Goal: Transaction & Acquisition: Subscribe to service/newsletter

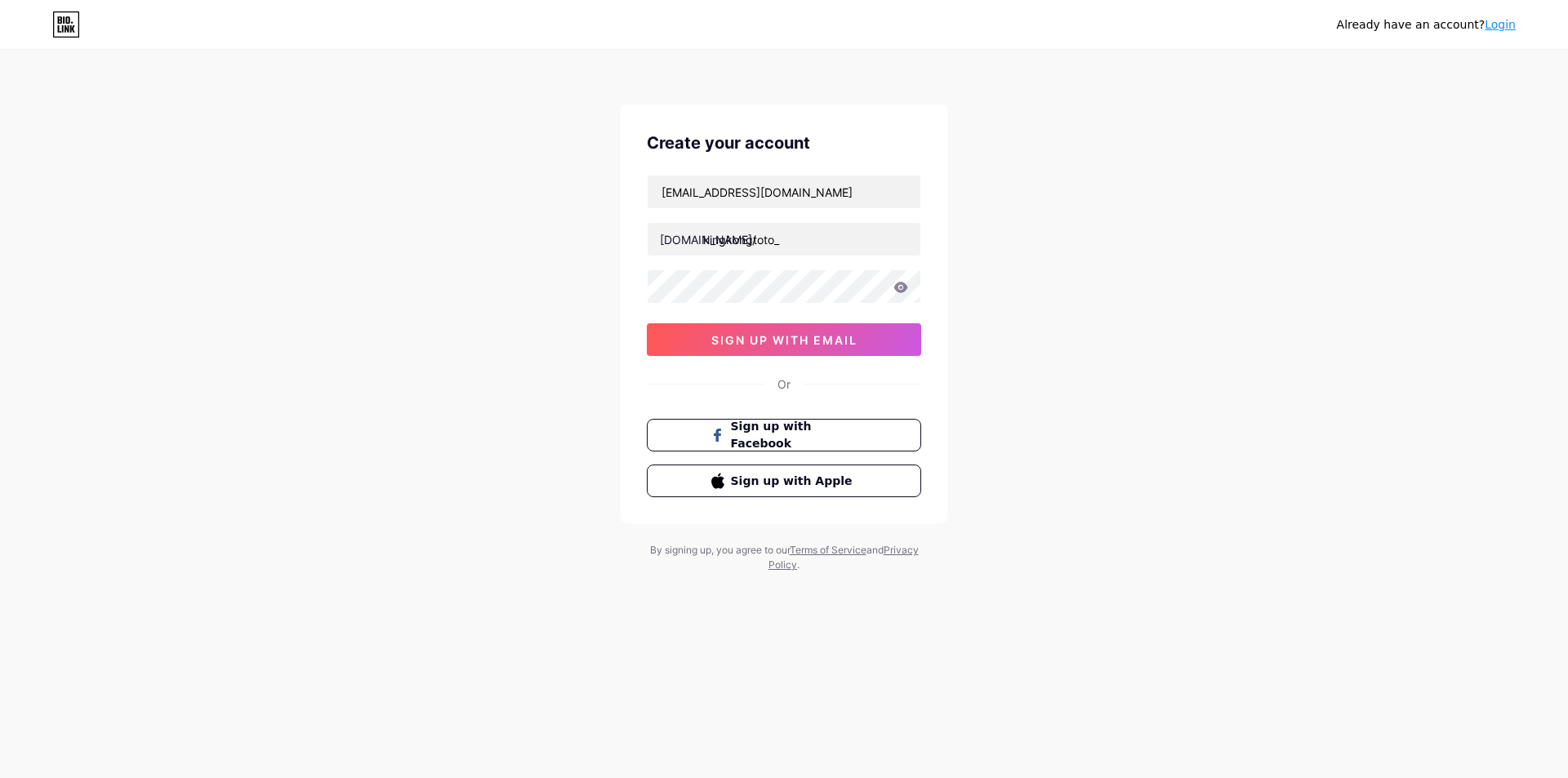
type input "kingkongtoto_"
click at [859, 348] on button "sign up with email" at bounding box center [784, 339] width 274 height 33
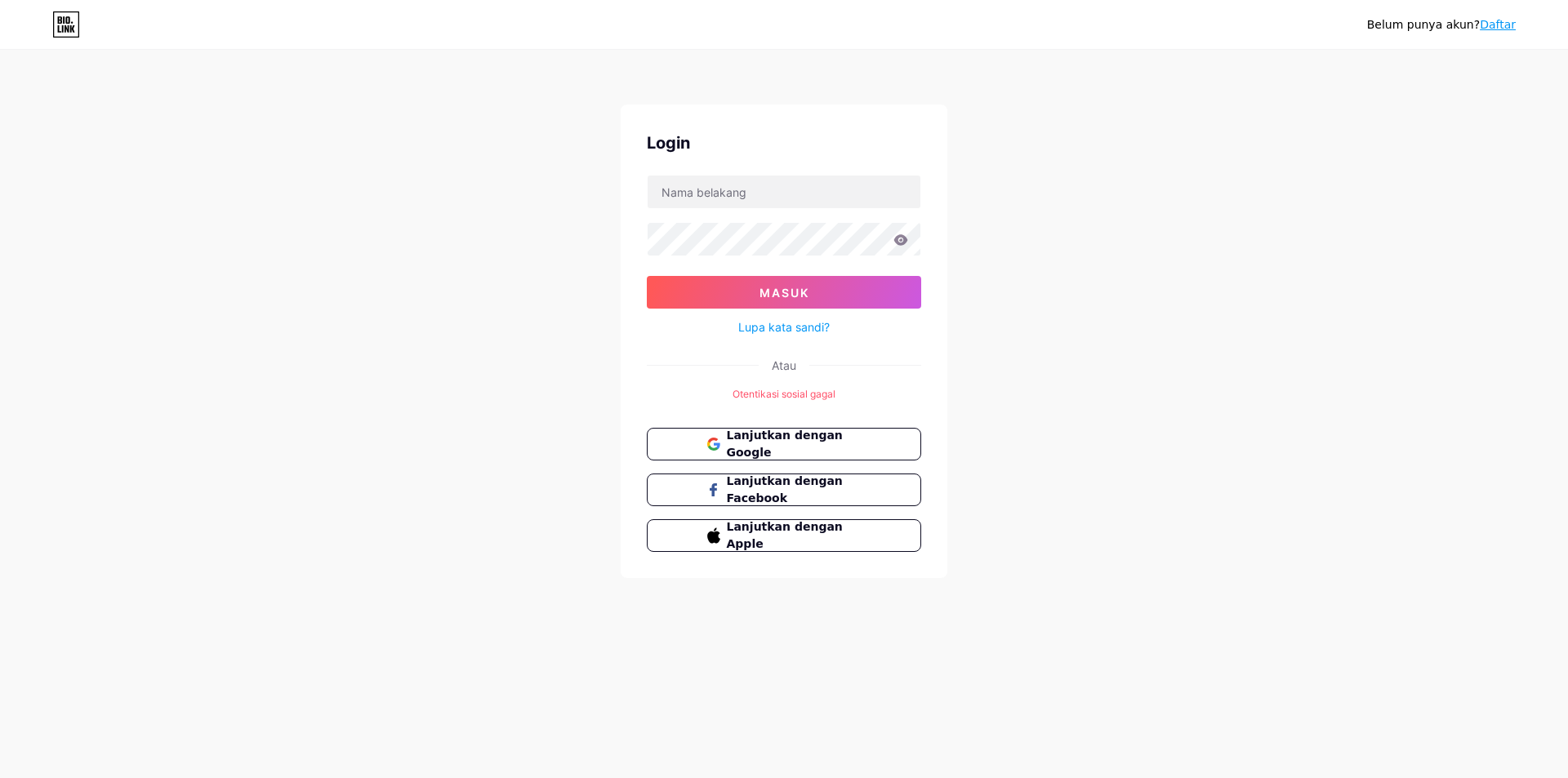
click at [1493, 24] on font "Daftar" at bounding box center [1497, 25] width 36 height 13
click at [762, 439] on font "Lanjutkan dengan Google" at bounding box center [784, 444] width 118 height 31
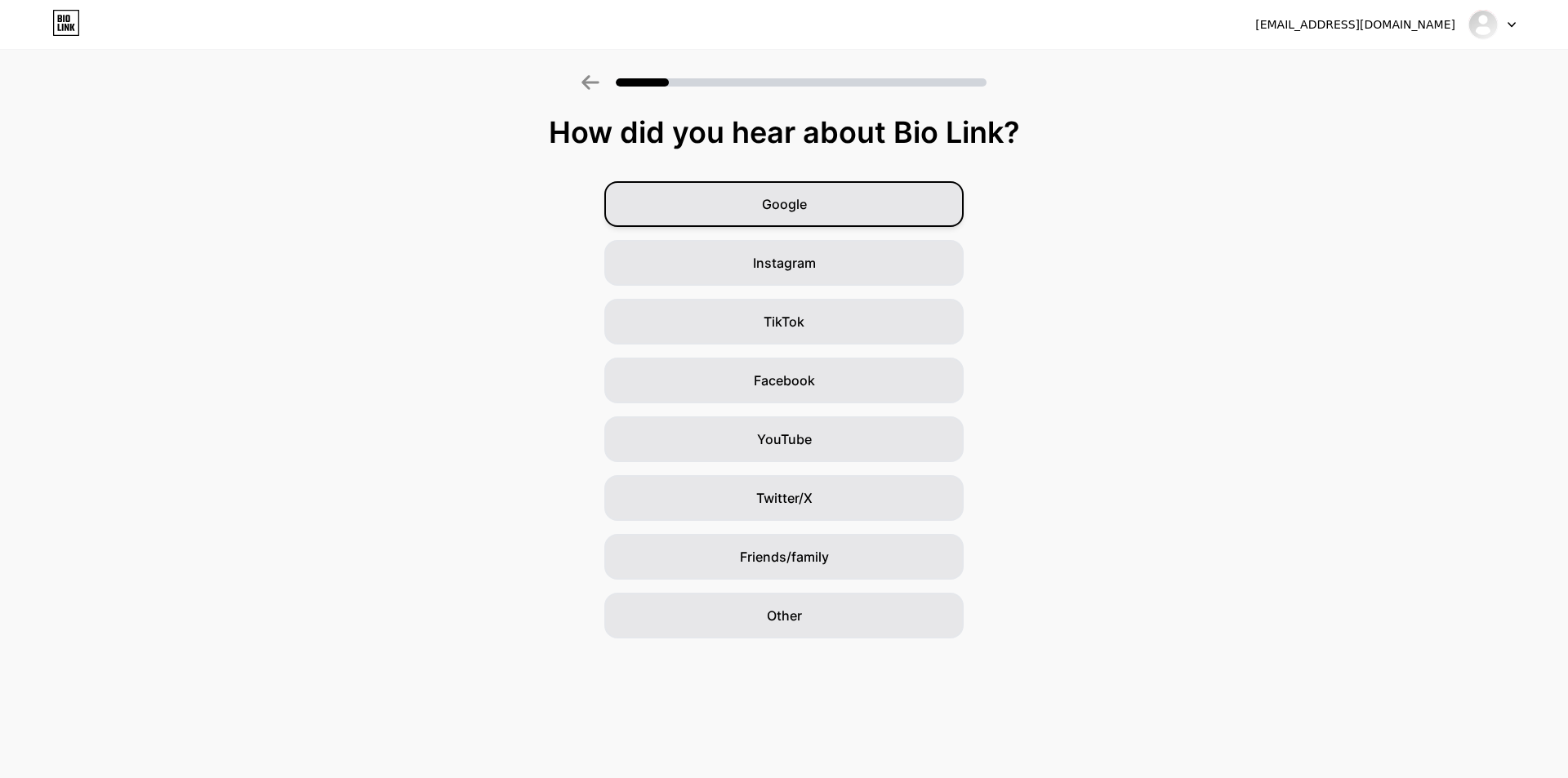
click at [808, 207] on div "Google" at bounding box center [784, 204] width 359 height 46
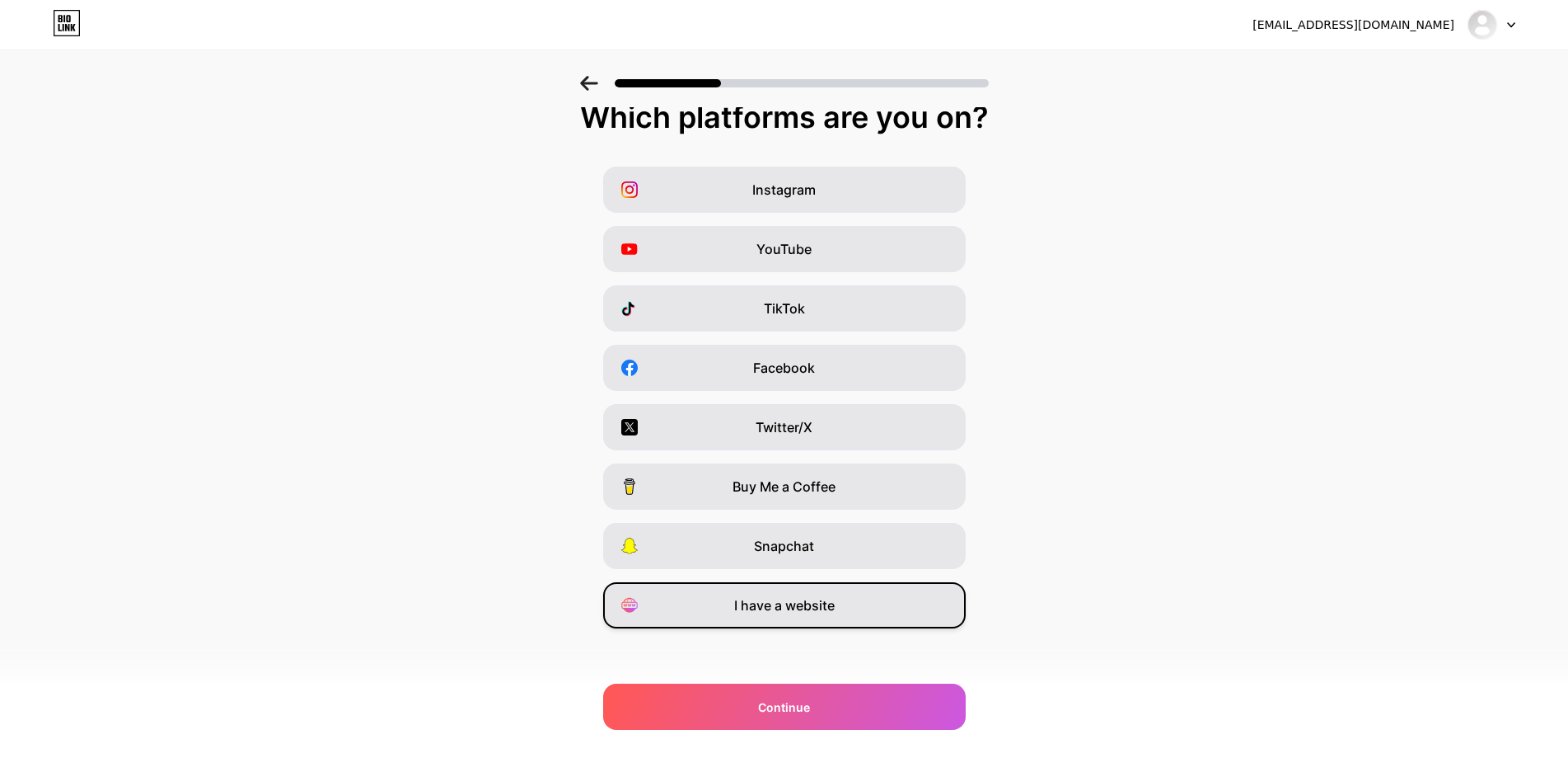
scroll to position [22, 0]
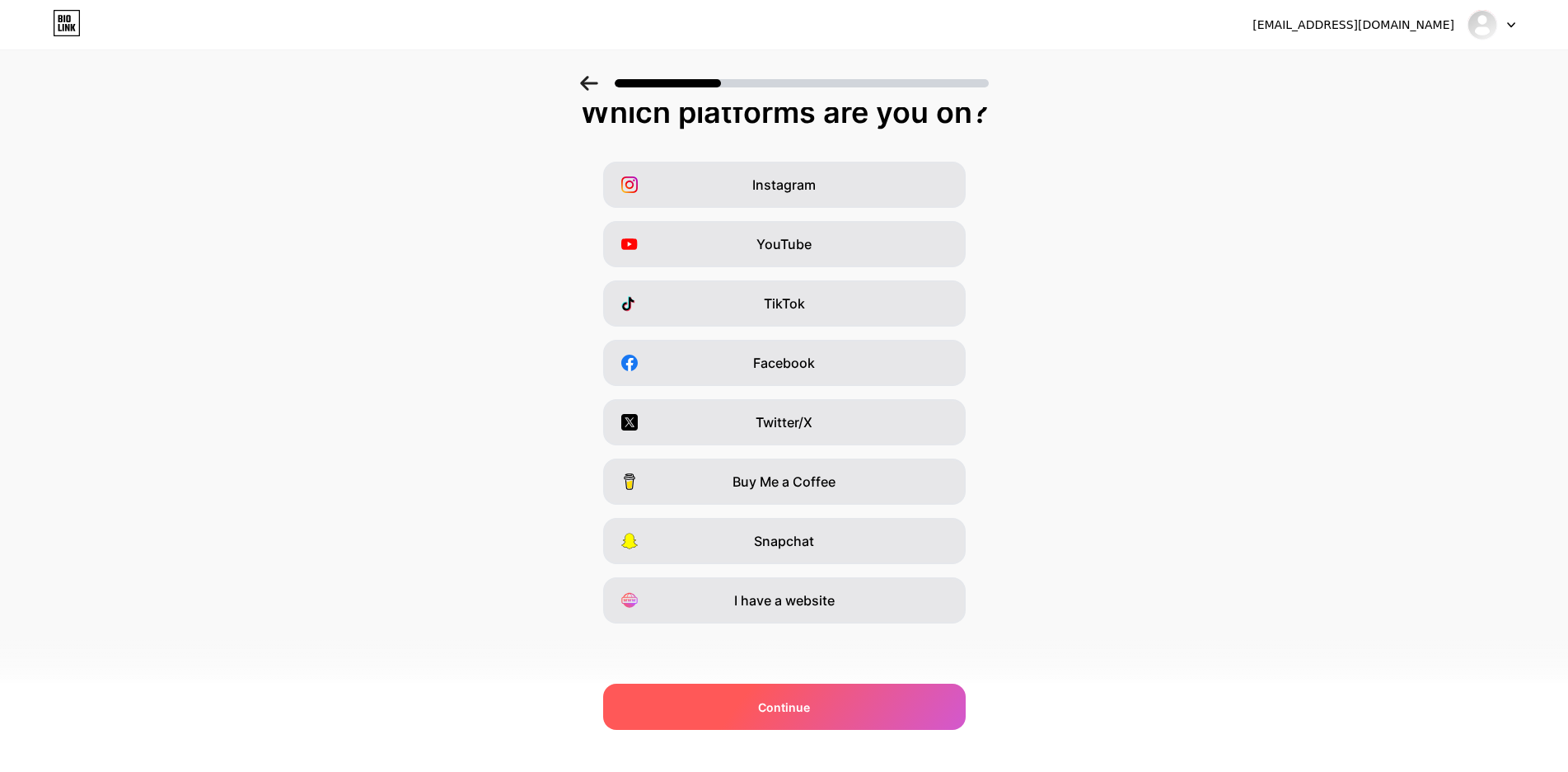
click at [842, 718] on div "Continue" at bounding box center [784, 706] width 363 height 47
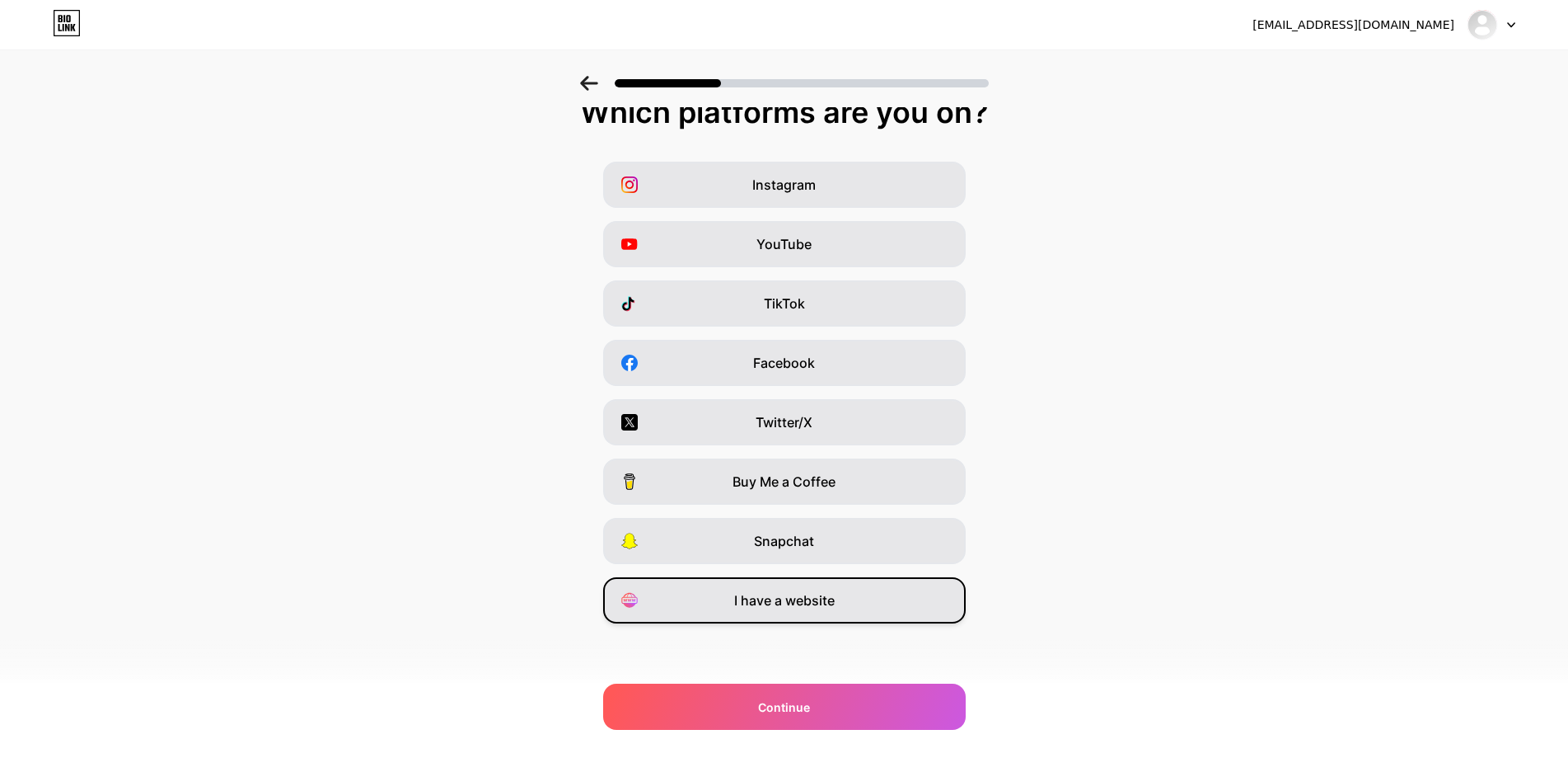
click at [806, 604] on span "I have a website" at bounding box center [785, 600] width 101 height 20
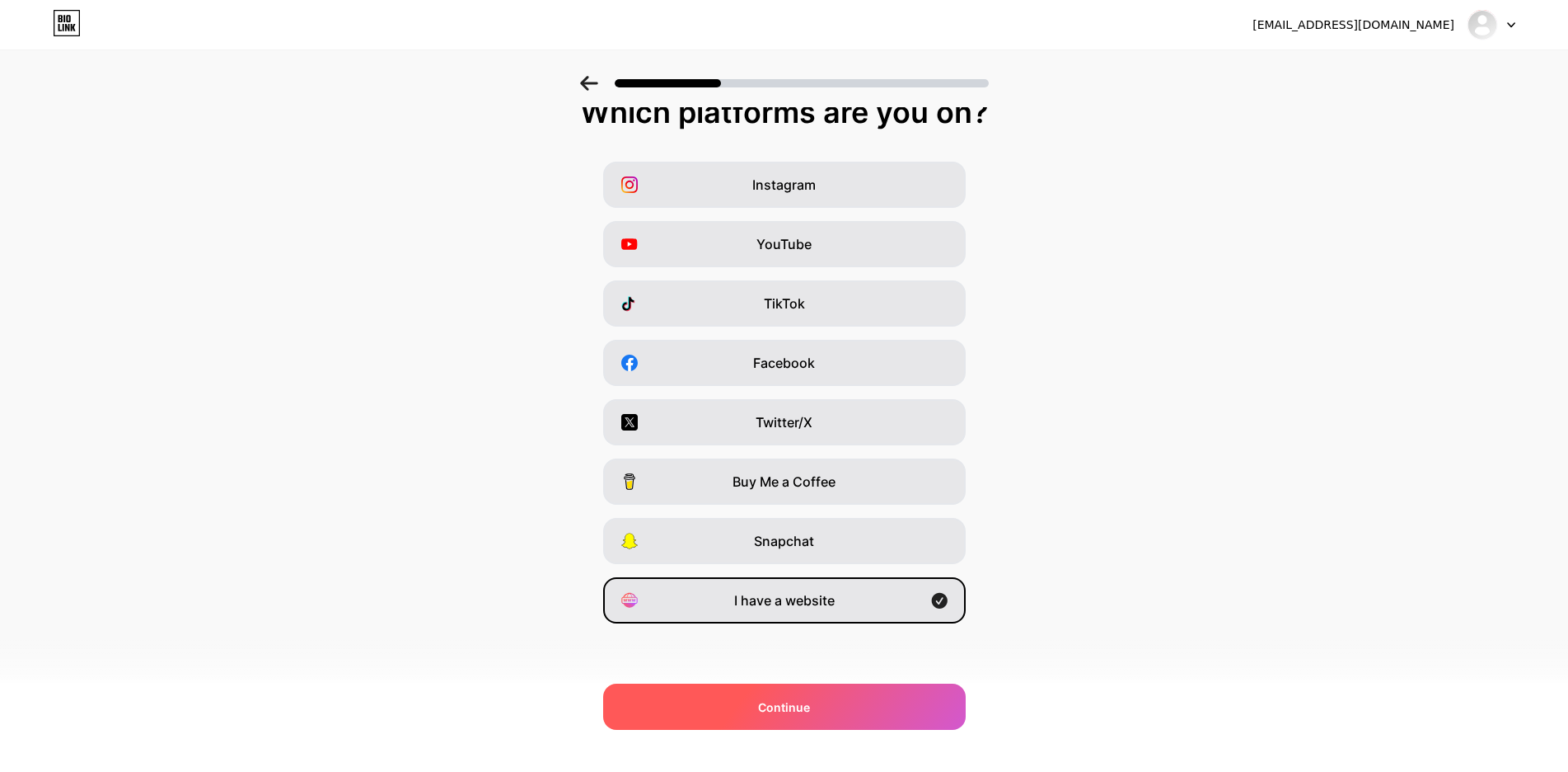
click at [810, 705] on span "Continue" at bounding box center [784, 707] width 52 height 17
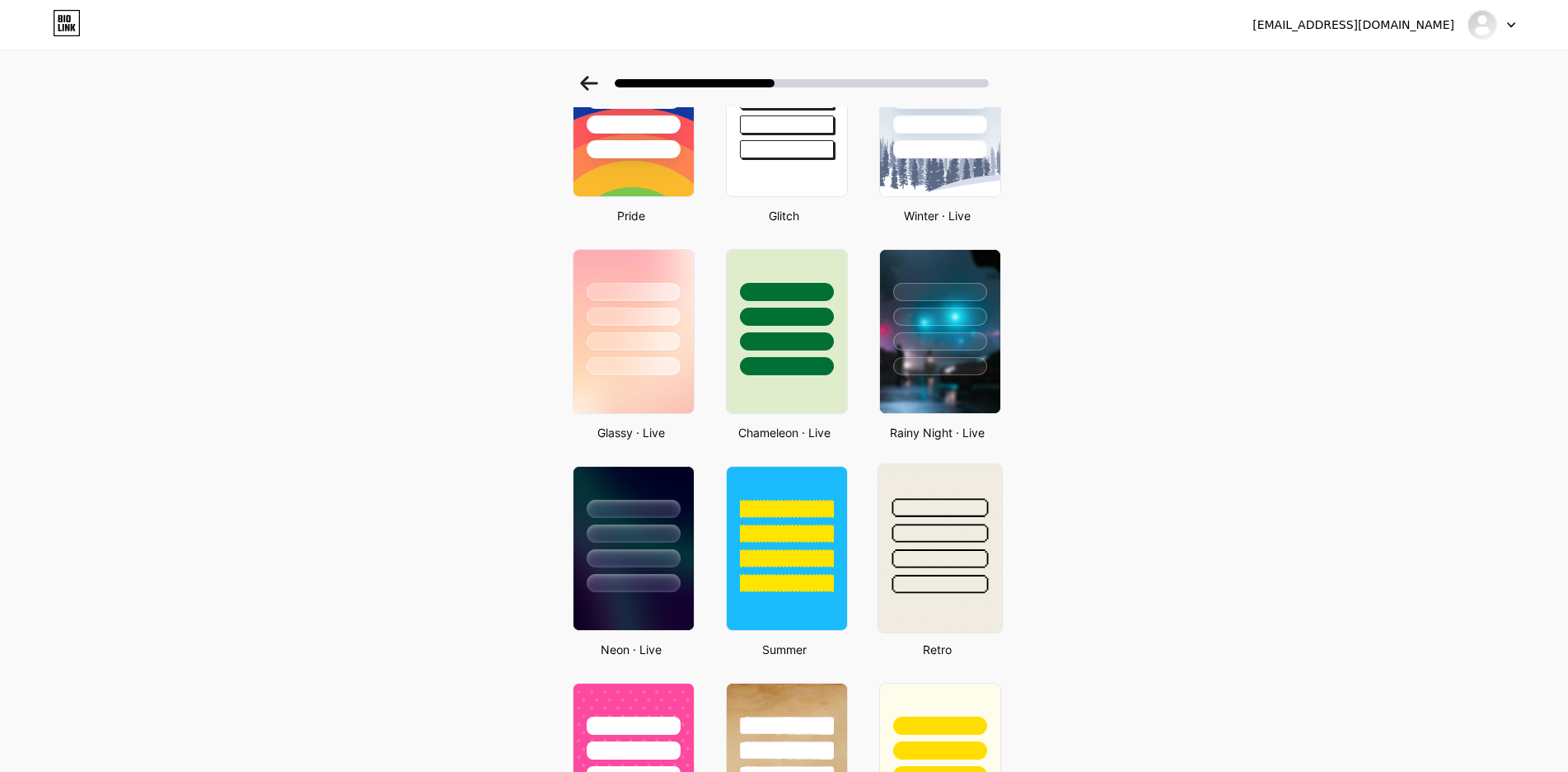
scroll to position [367, 0]
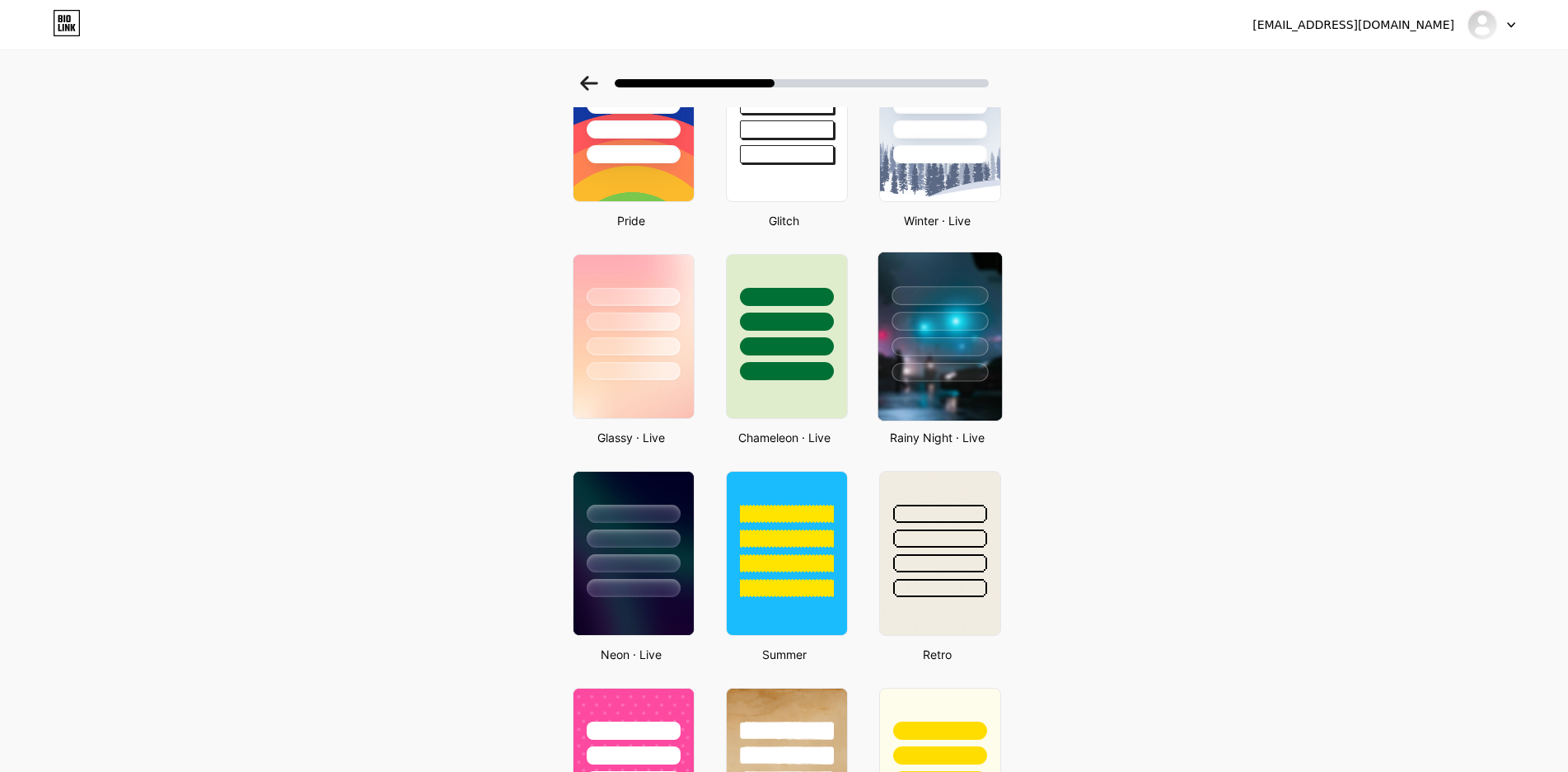
click at [952, 366] on div at bounding box center [939, 372] width 96 height 19
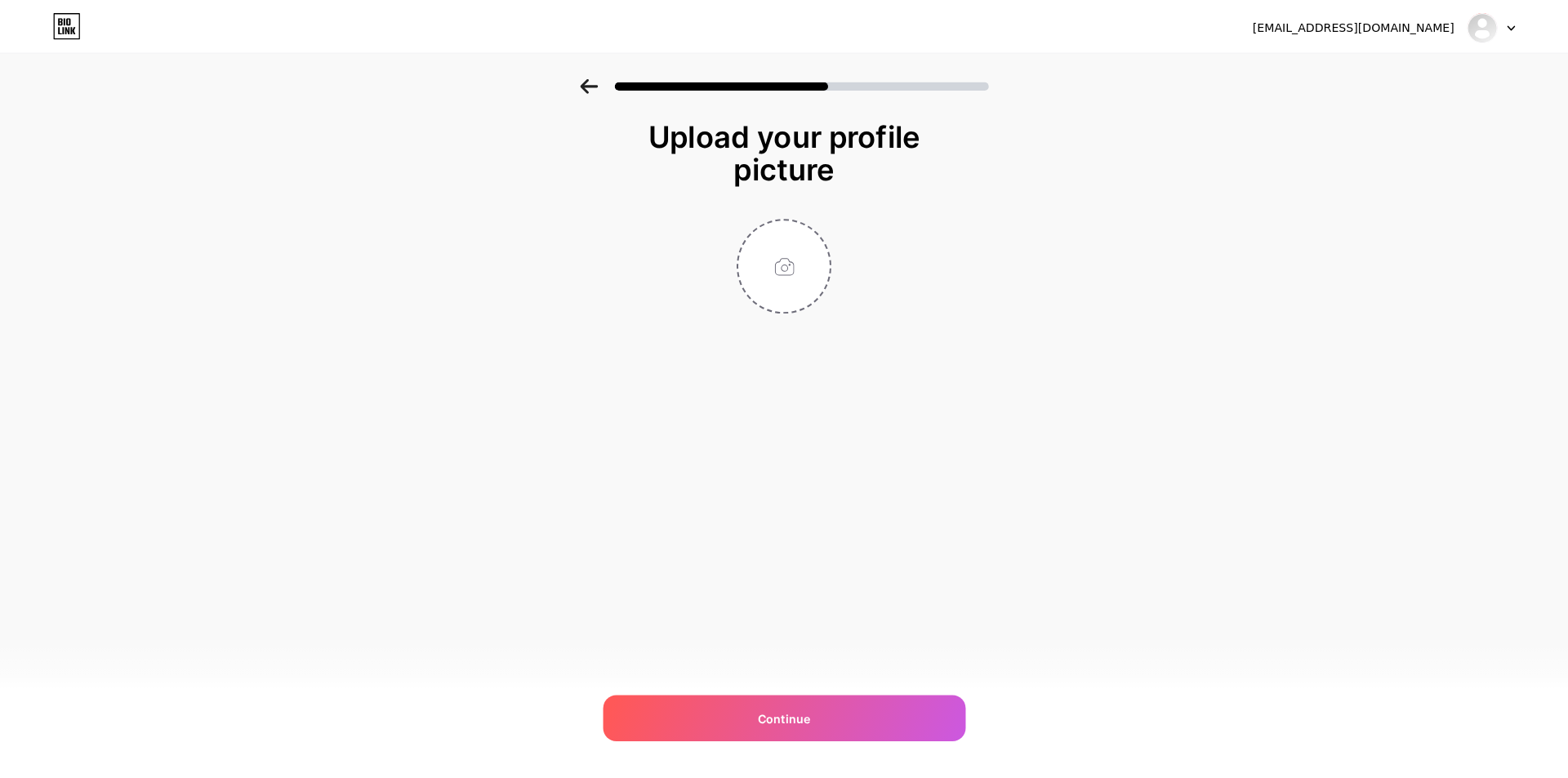
scroll to position [0, 0]
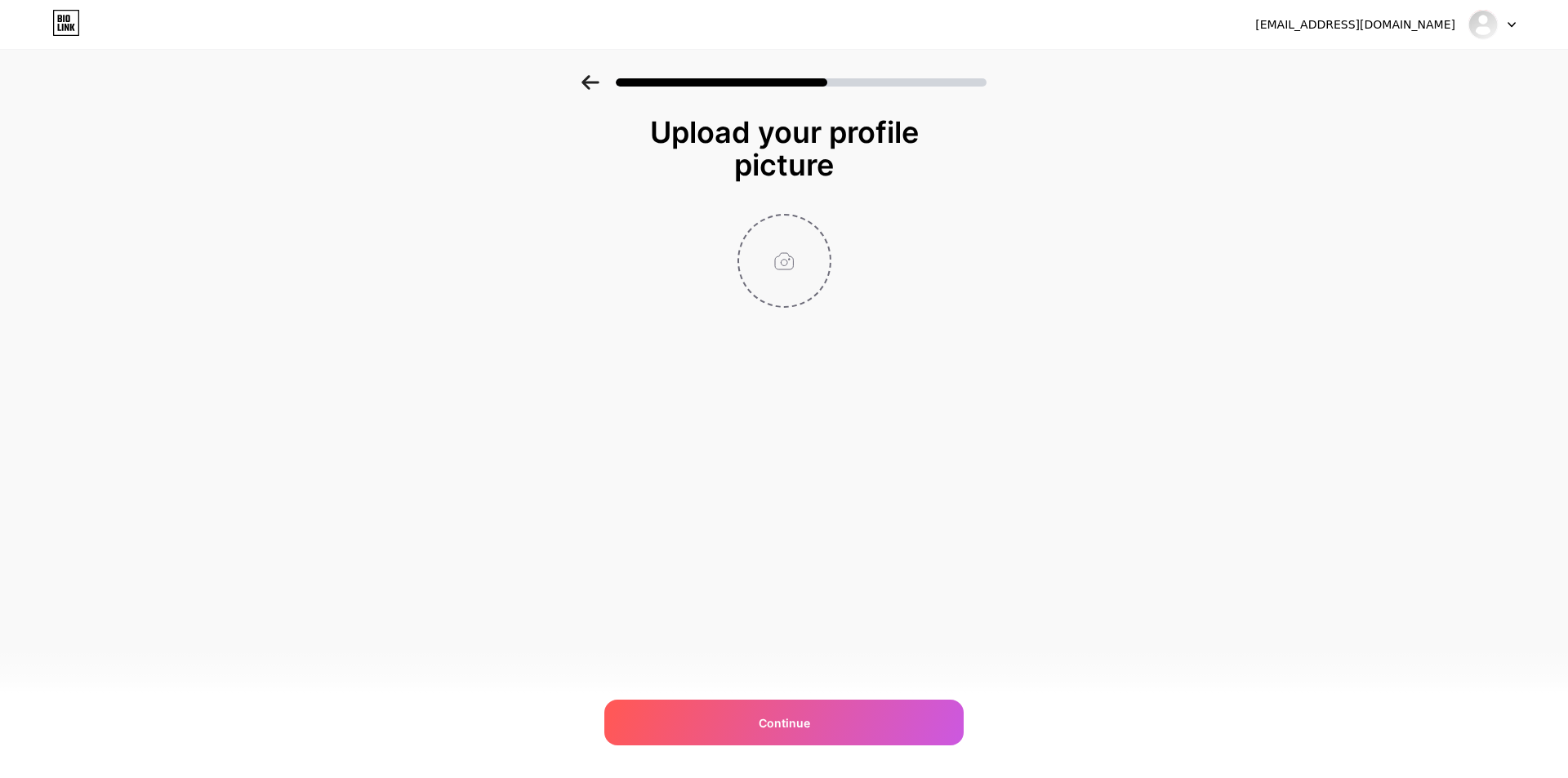
click at [784, 255] on input "file" at bounding box center [784, 261] width 91 height 91
type input "C:\fakepath\kingkong.png"
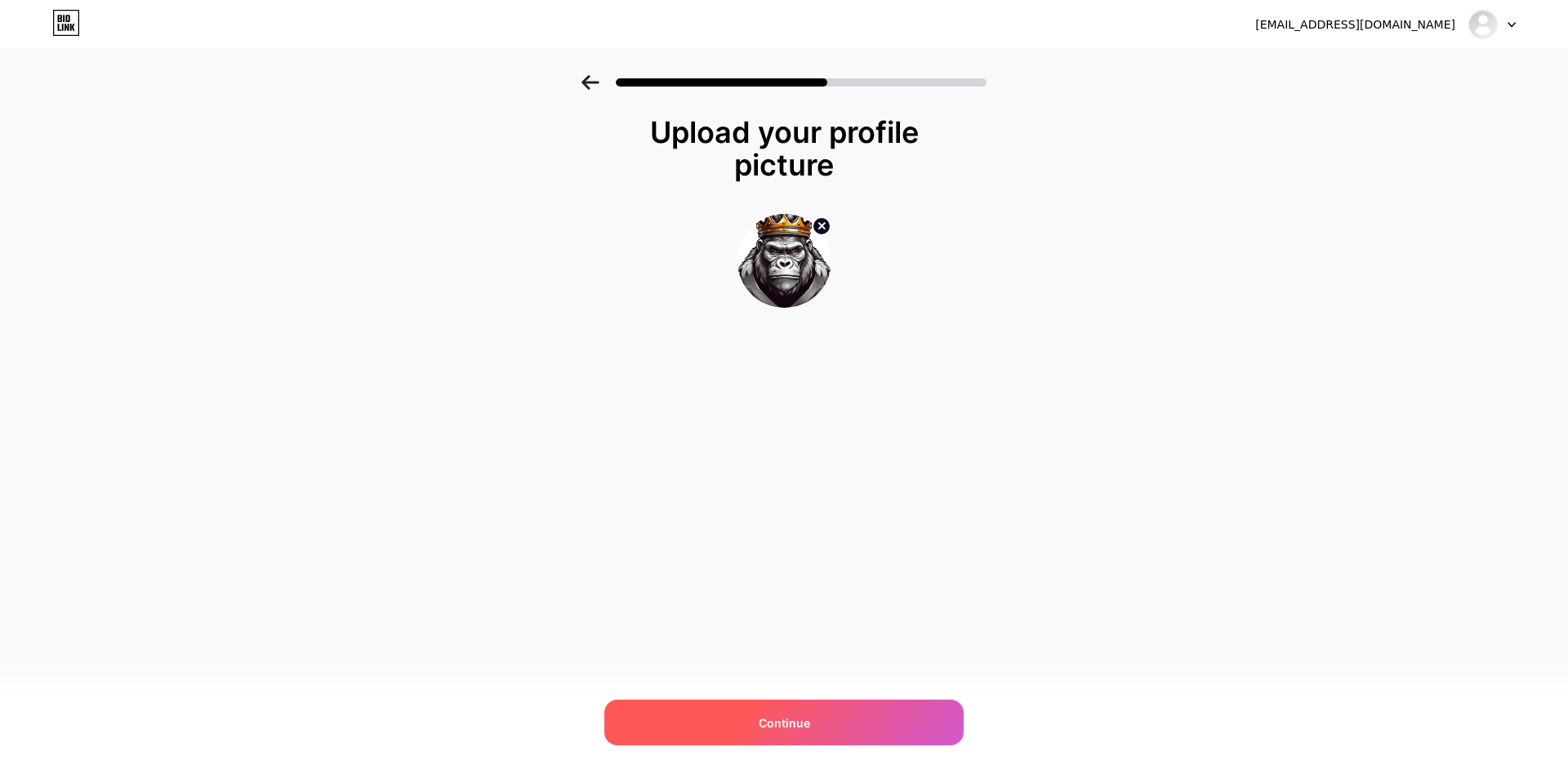
click at [804, 723] on span "Continue" at bounding box center [784, 723] width 52 height 17
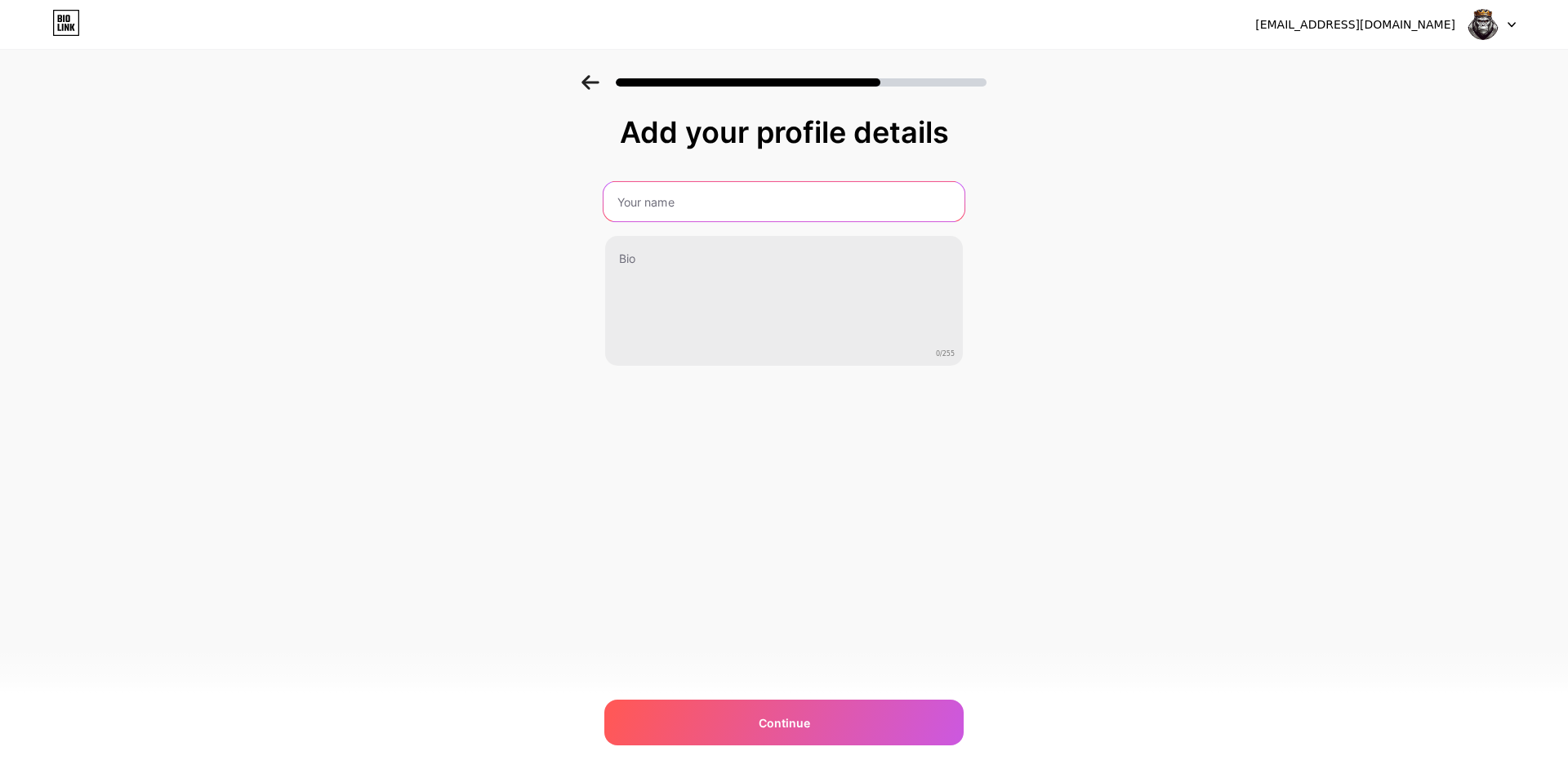
click at [739, 198] on input "text" at bounding box center [784, 202] width 361 height 40
type input "KINGKONGTOTO"
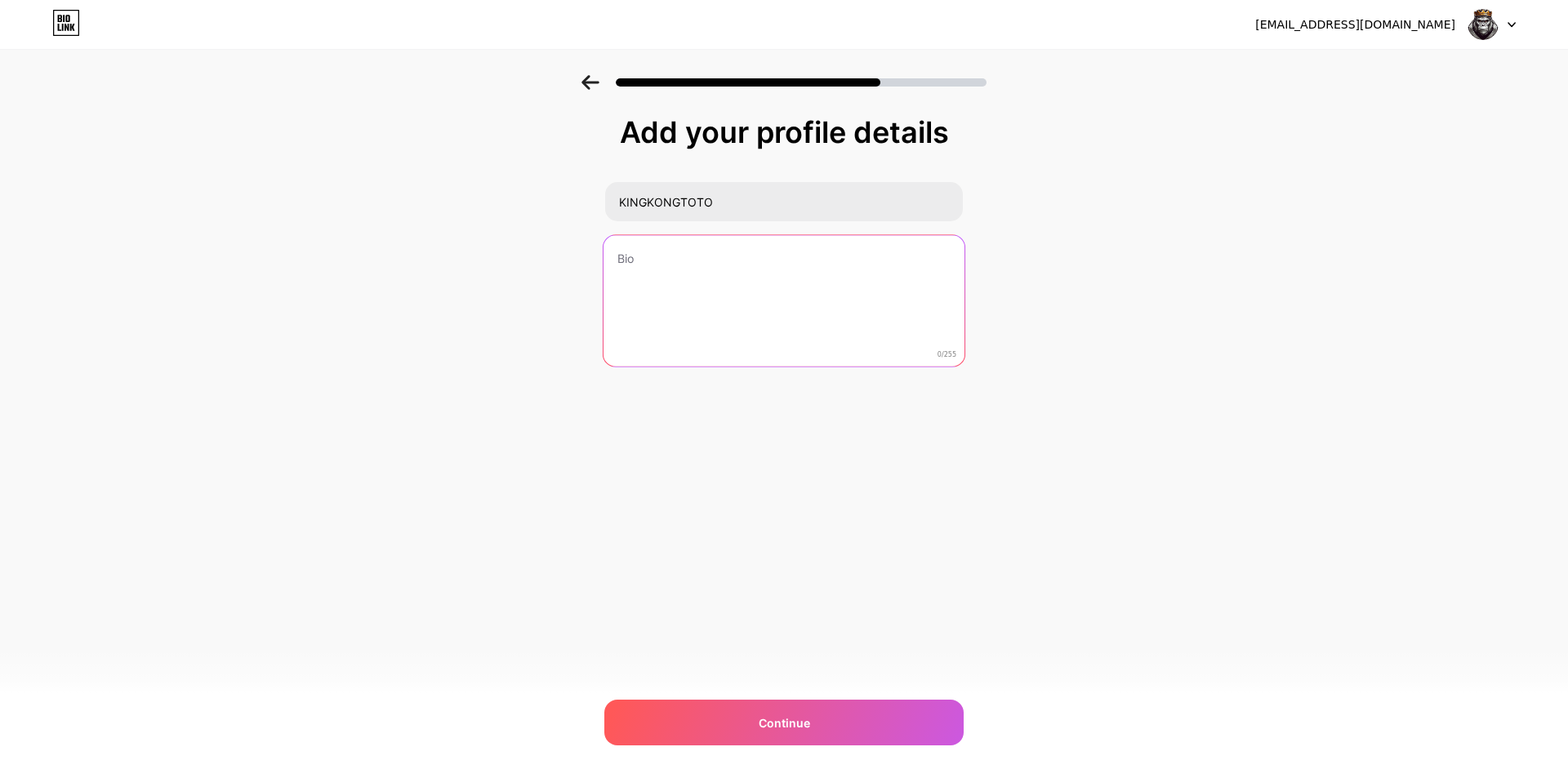
click at [714, 295] on textarea at bounding box center [784, 301] width 361 height 133
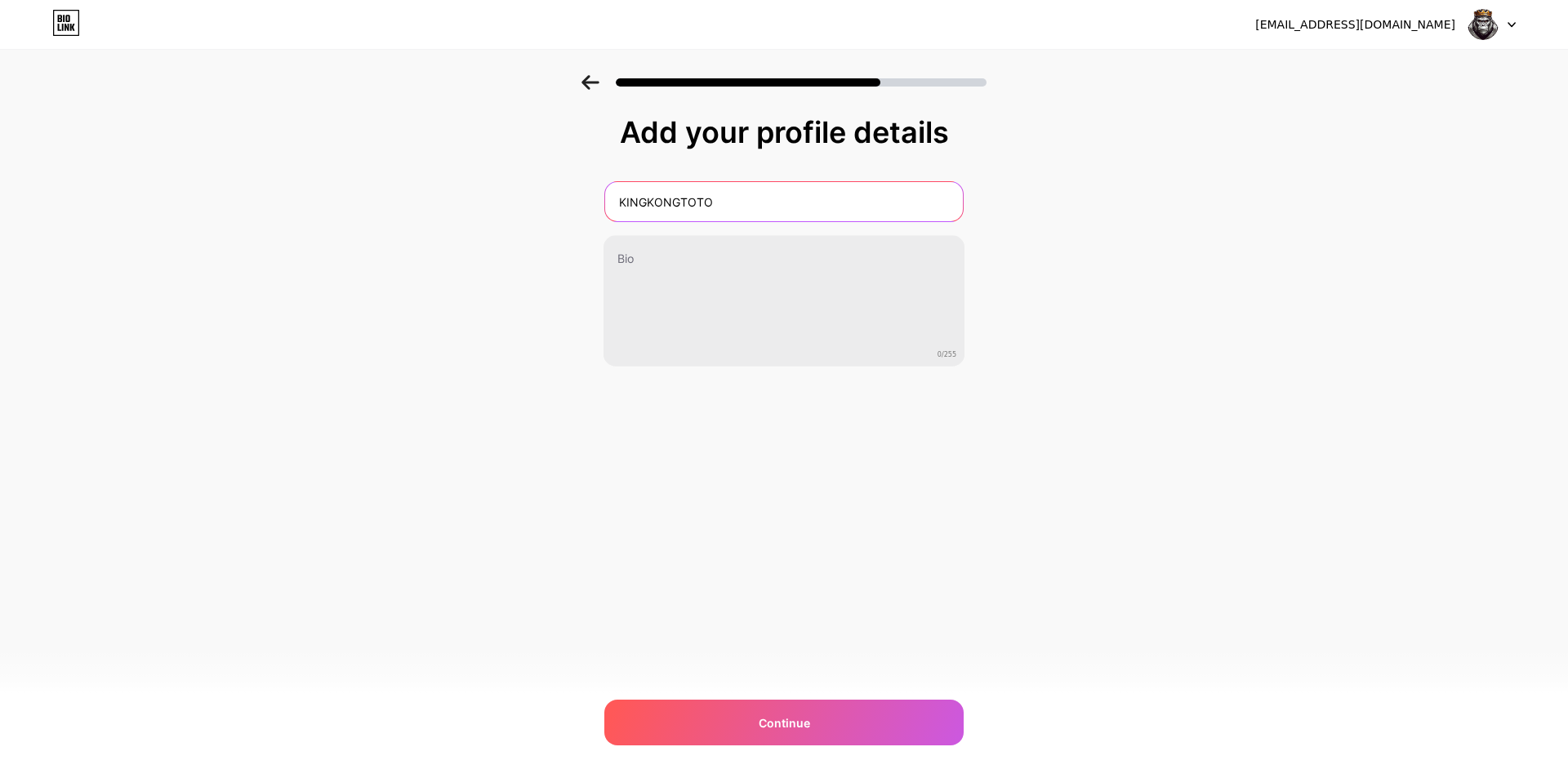
click at [807, 207] on input "KINGKONGTOTO" at bounding box center [784, 202] width 357 height 40
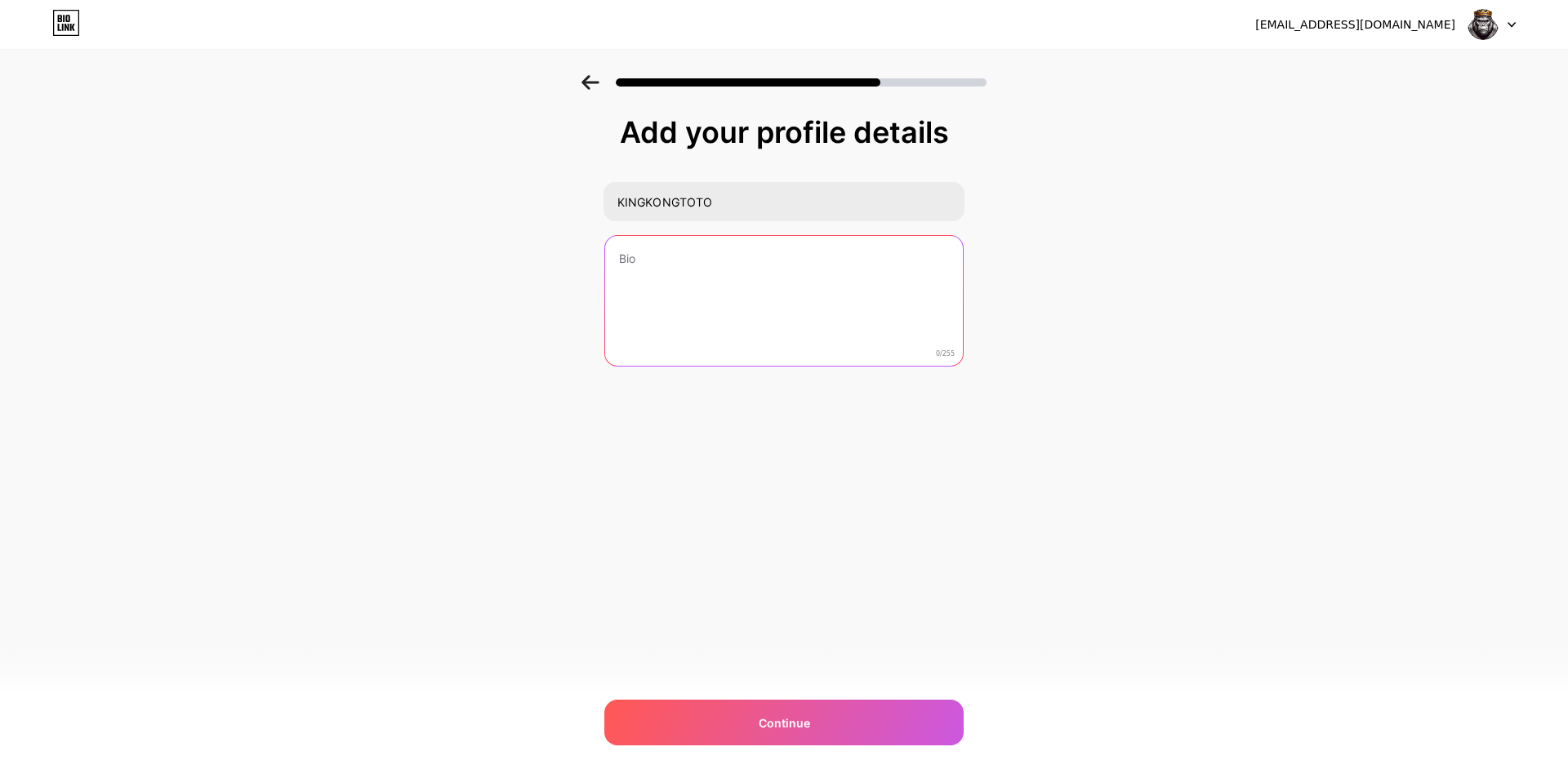
click at [792, 304] on textarea at bounding box center [784, 301] width 357 height 131
click at [683, 268] on textarea at bounding box center [784, 301] width 357 height 131
paste textarea "Kingkongtoto adalah link alternatif permainan togel & toto 4D terbaik bet 100. …"
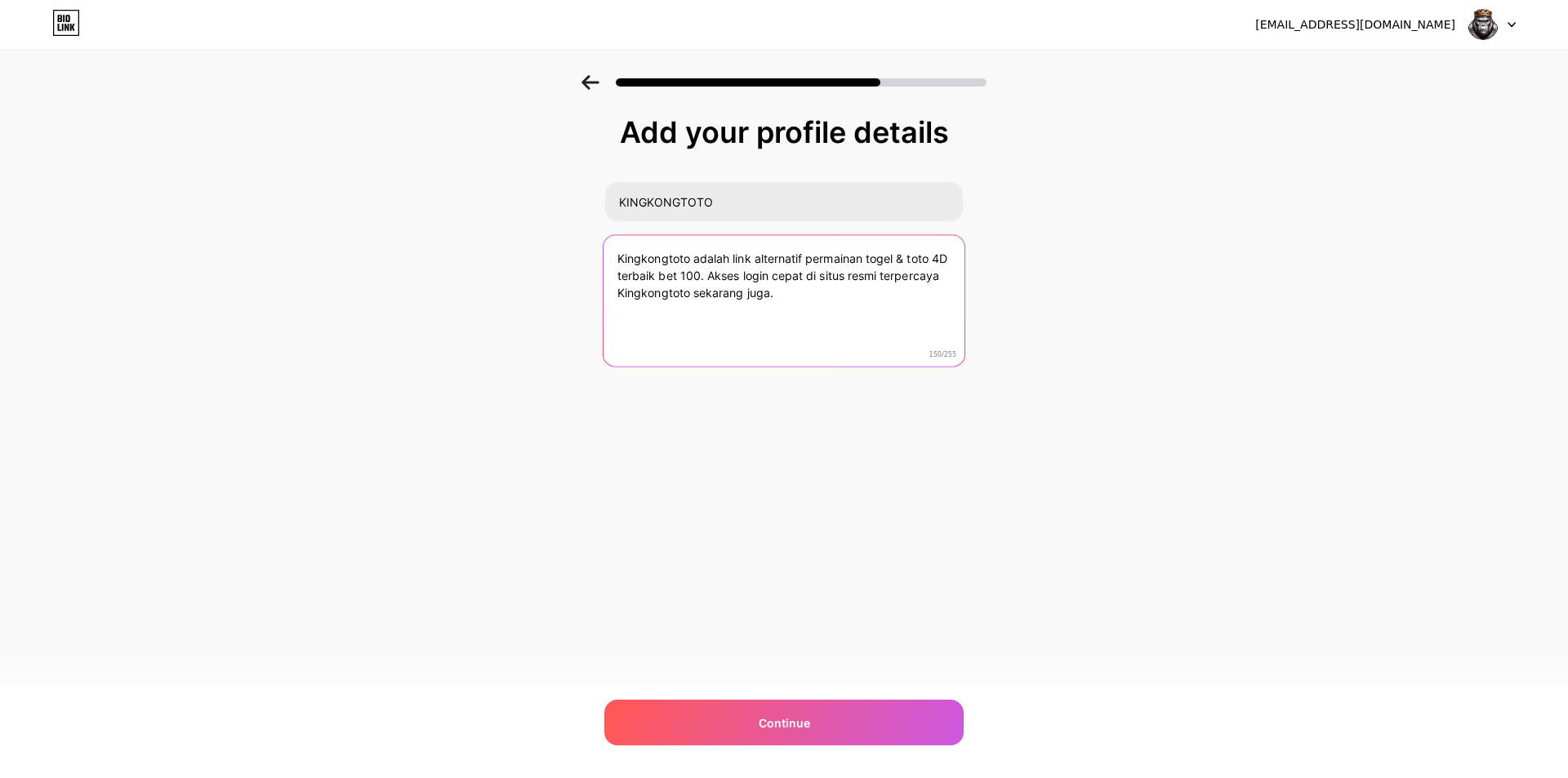
click at [834, 318] on textarea "Kingkongtoto adalah link alternatif permainan togel & toto 4D terbaik bet 100. …" at bounding box center [784, 301] width 361 height 133
type textarea "Kingkongtoto adalah link alternatif permainan togel & toto 4D terbaik bet 100. …"
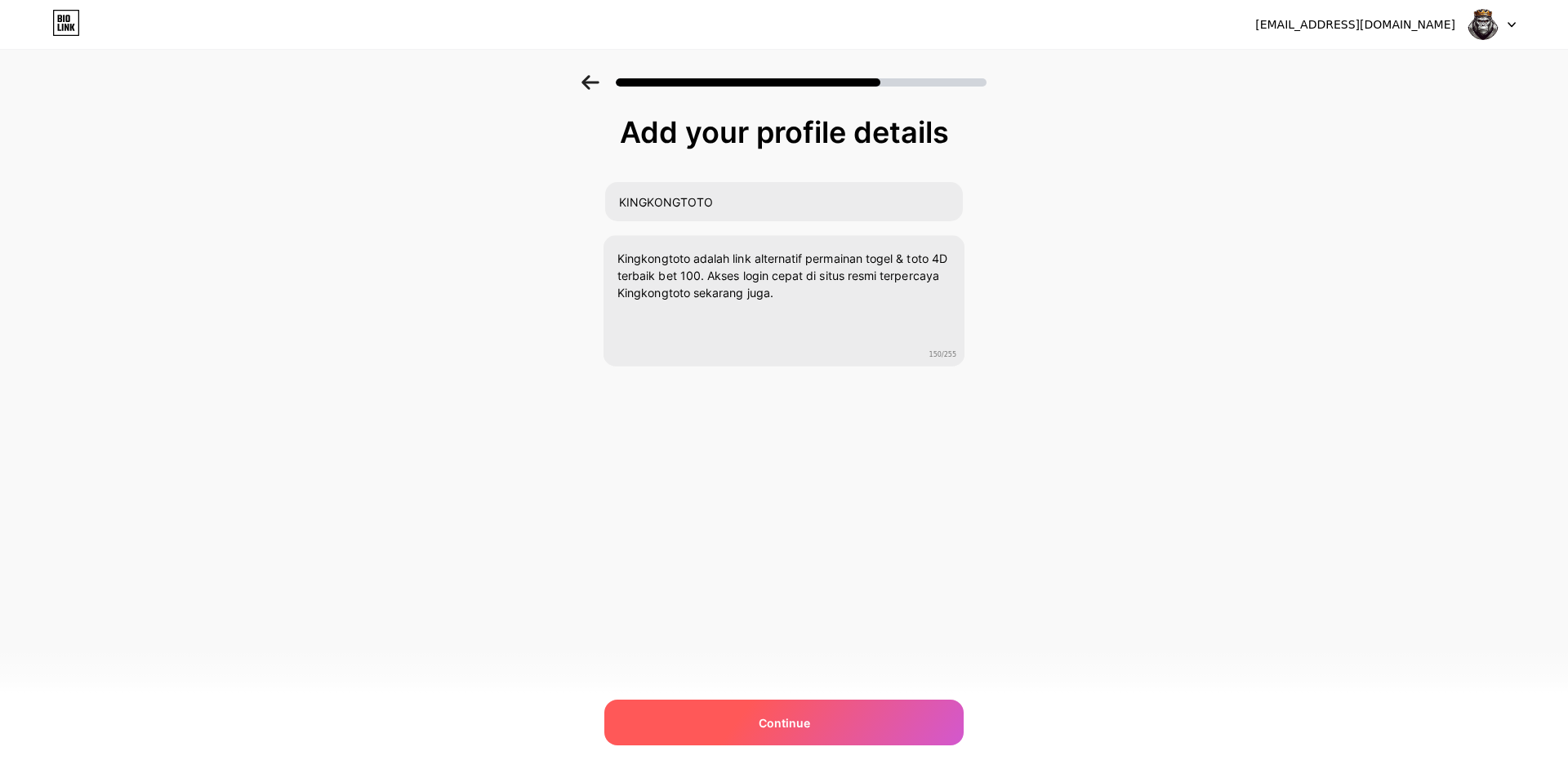
click at [820, 726] on div "Continue" at bounding box center [784, 722] width 359 height 46
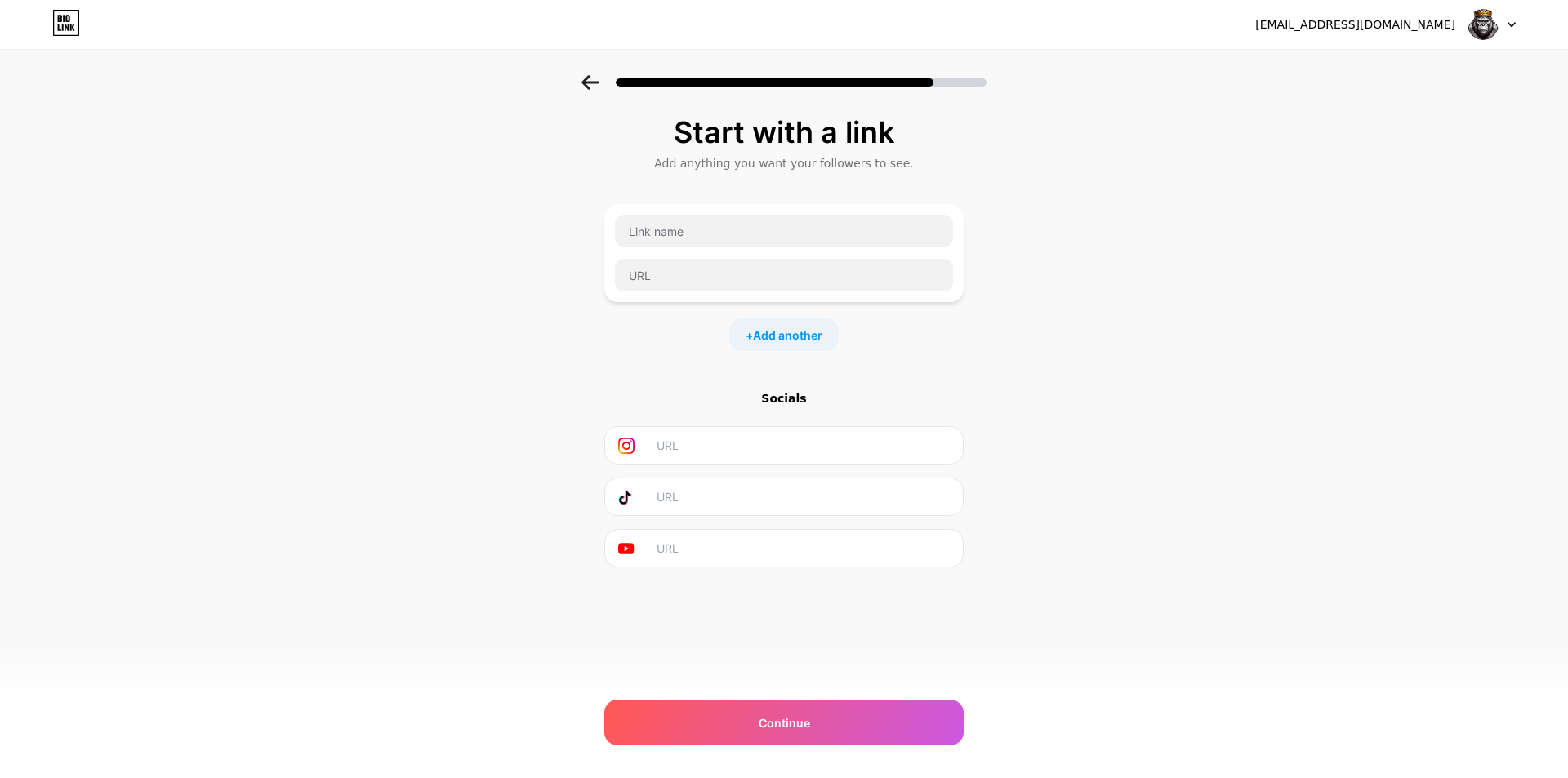
click at [1506, 24] on div at bounding box center [1492, 24] width 47 height 29
click at [1221, 285] on div "Start with a link Add anything you want your followers to see. + Add another So…" at bounding box center [784, 362] width 1568 height 574
click at [754, 241] on input "text" at bounding box center [784, 231] width 338 height 33
click at [802, 724] on span "Continue" at bounding box center [784, 723] width 52 height 17
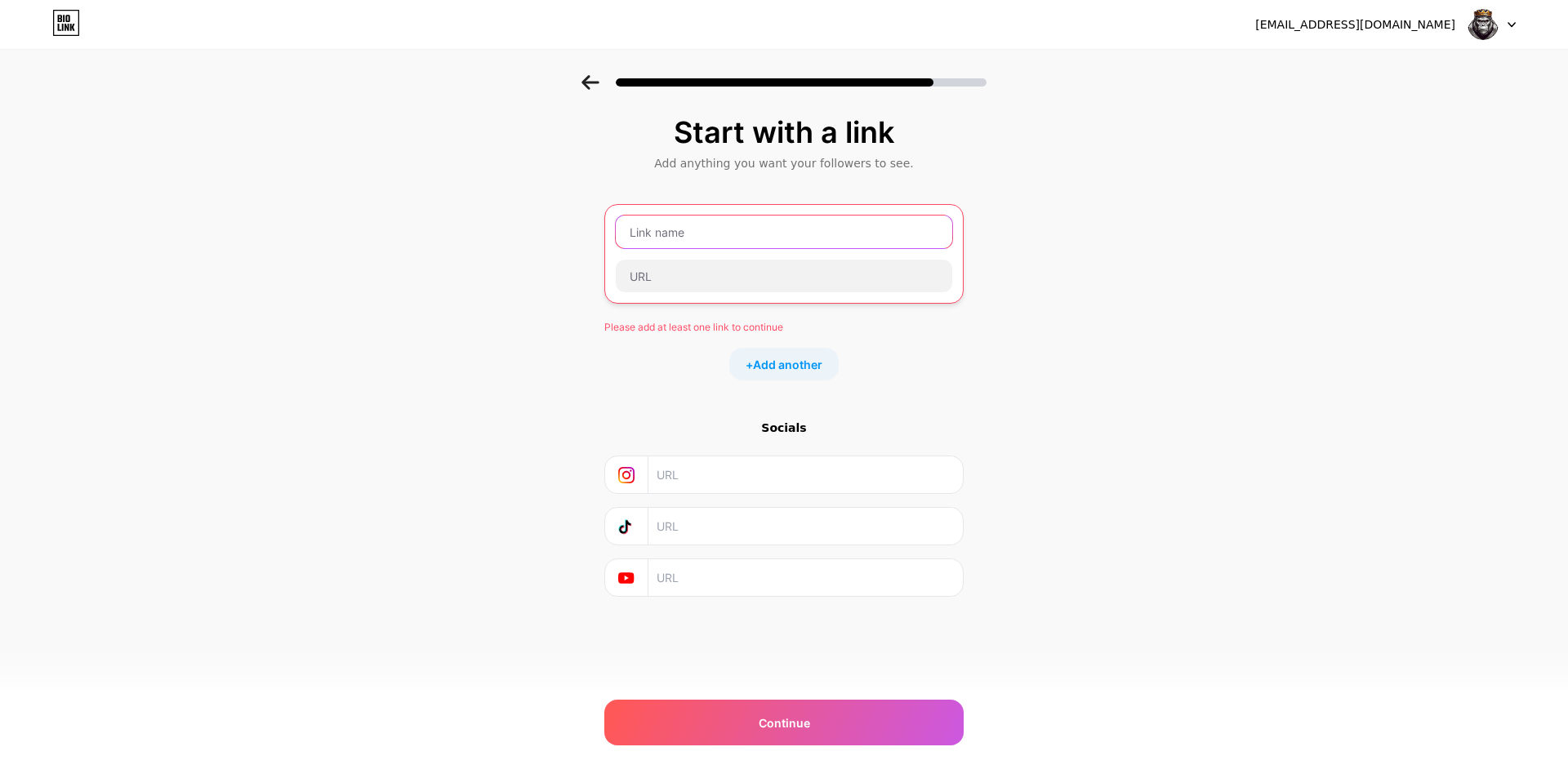
click at [695, 228] on input "text" at bounding box center [784, 232] width 337 height 33
type input "K"
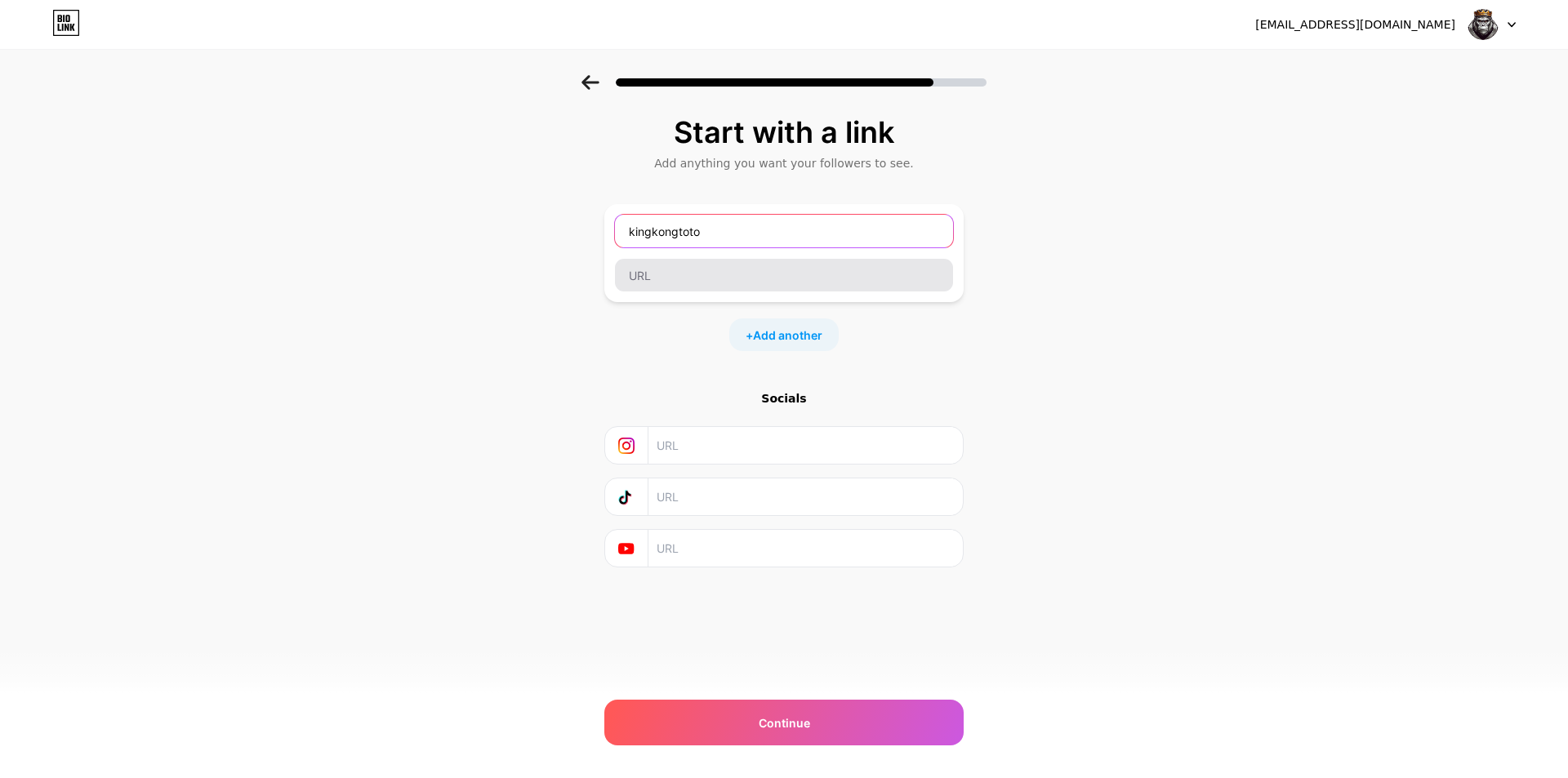
type input "kingkongtoto"
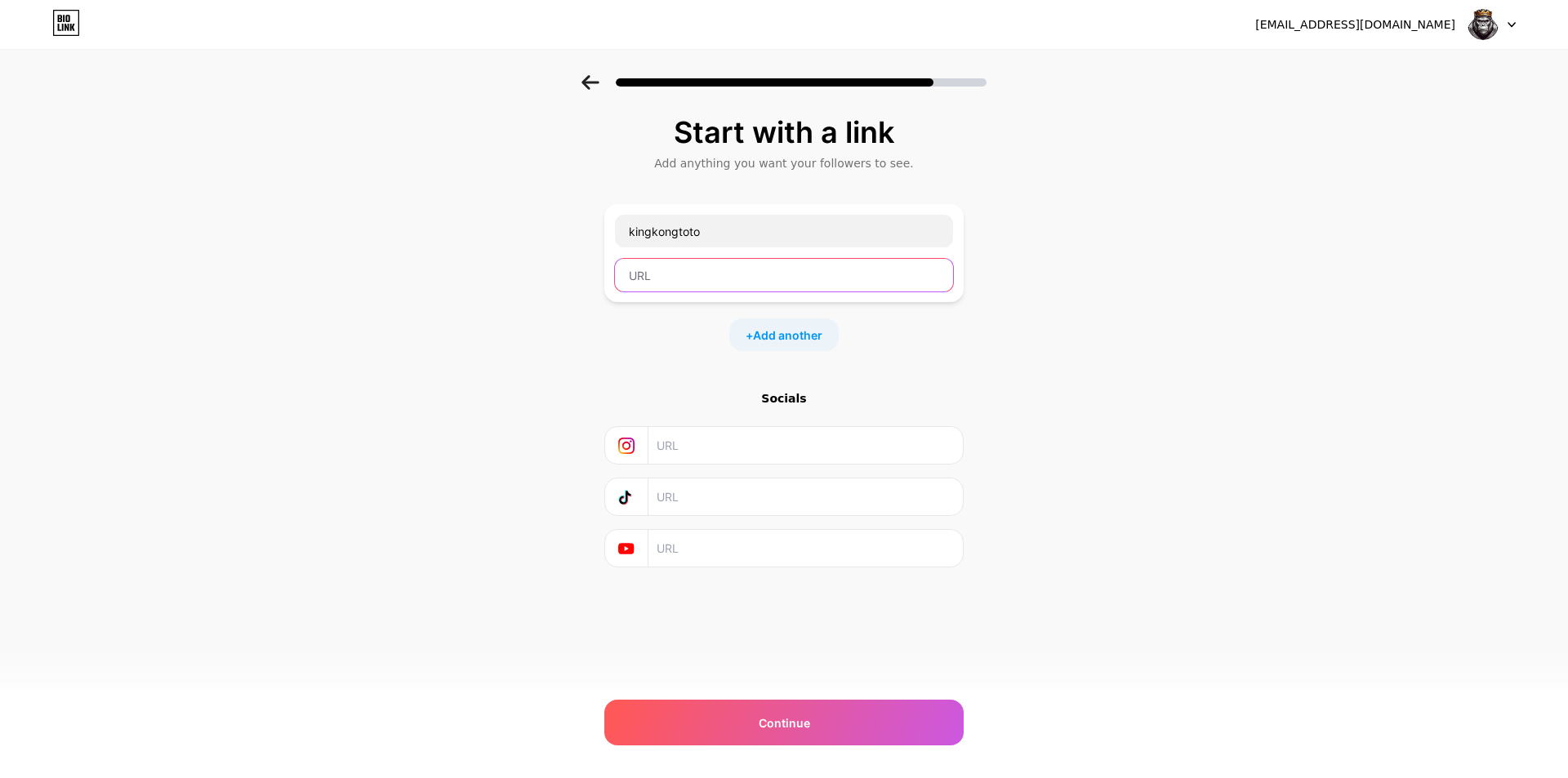
click at [841, 284] on input "text" at bounding box center [784, 275] width 338 height 33
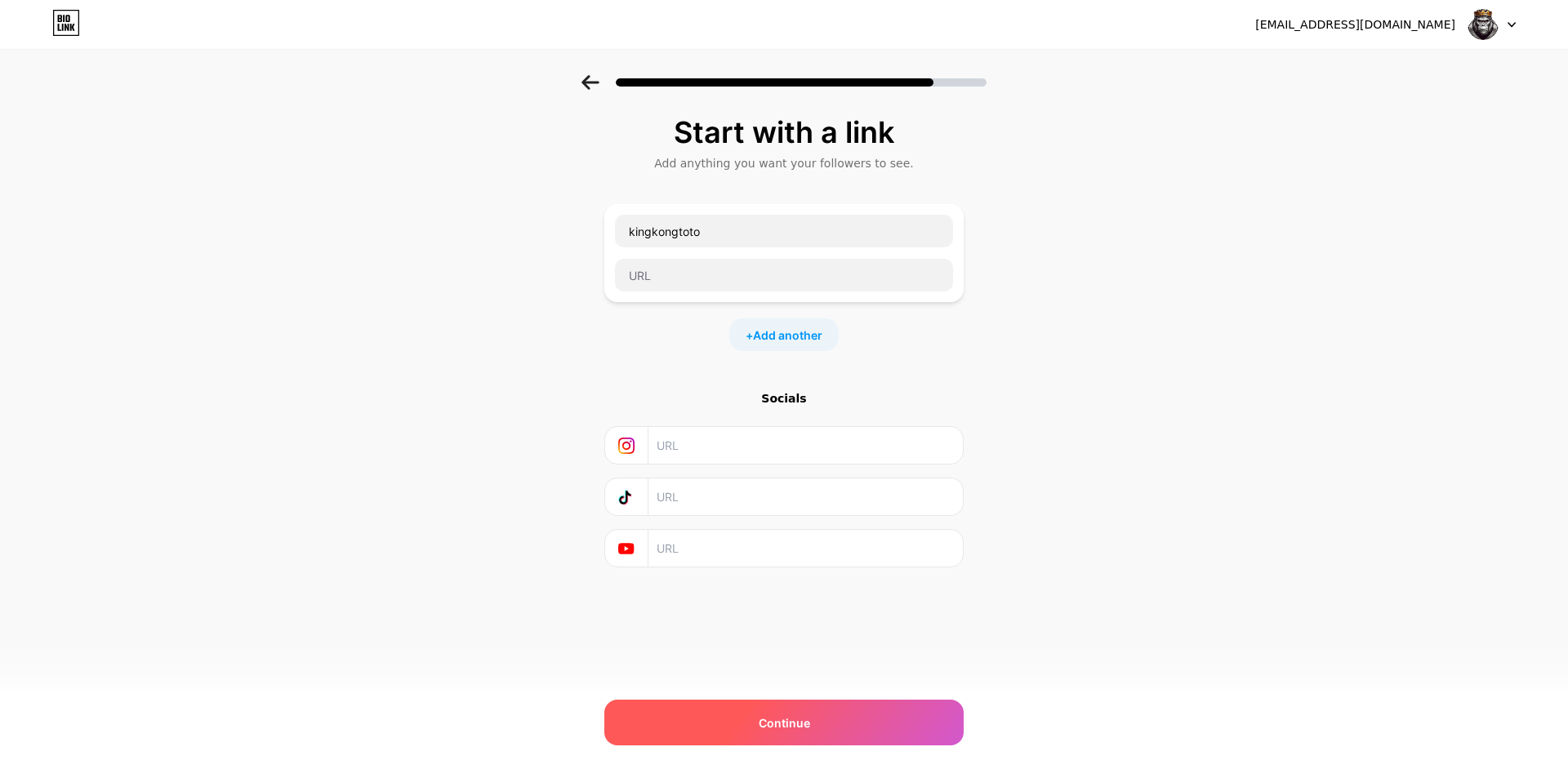
click at [814, 732] on div "Continue" at bounding box center [784, 722] width 359 height 46
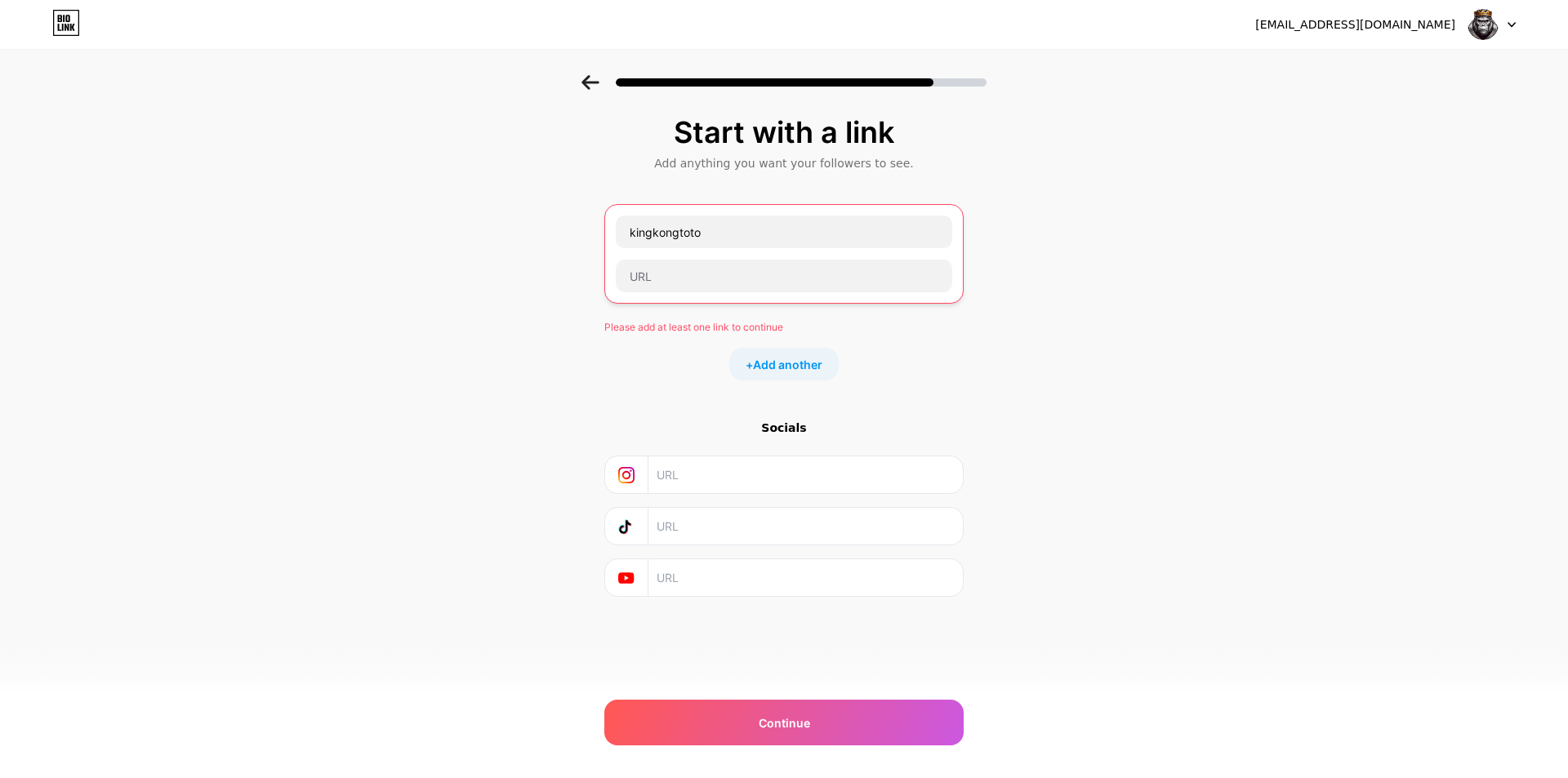
click at [594, 80] on icon at bounding box center [590, 83] width 18 height 15
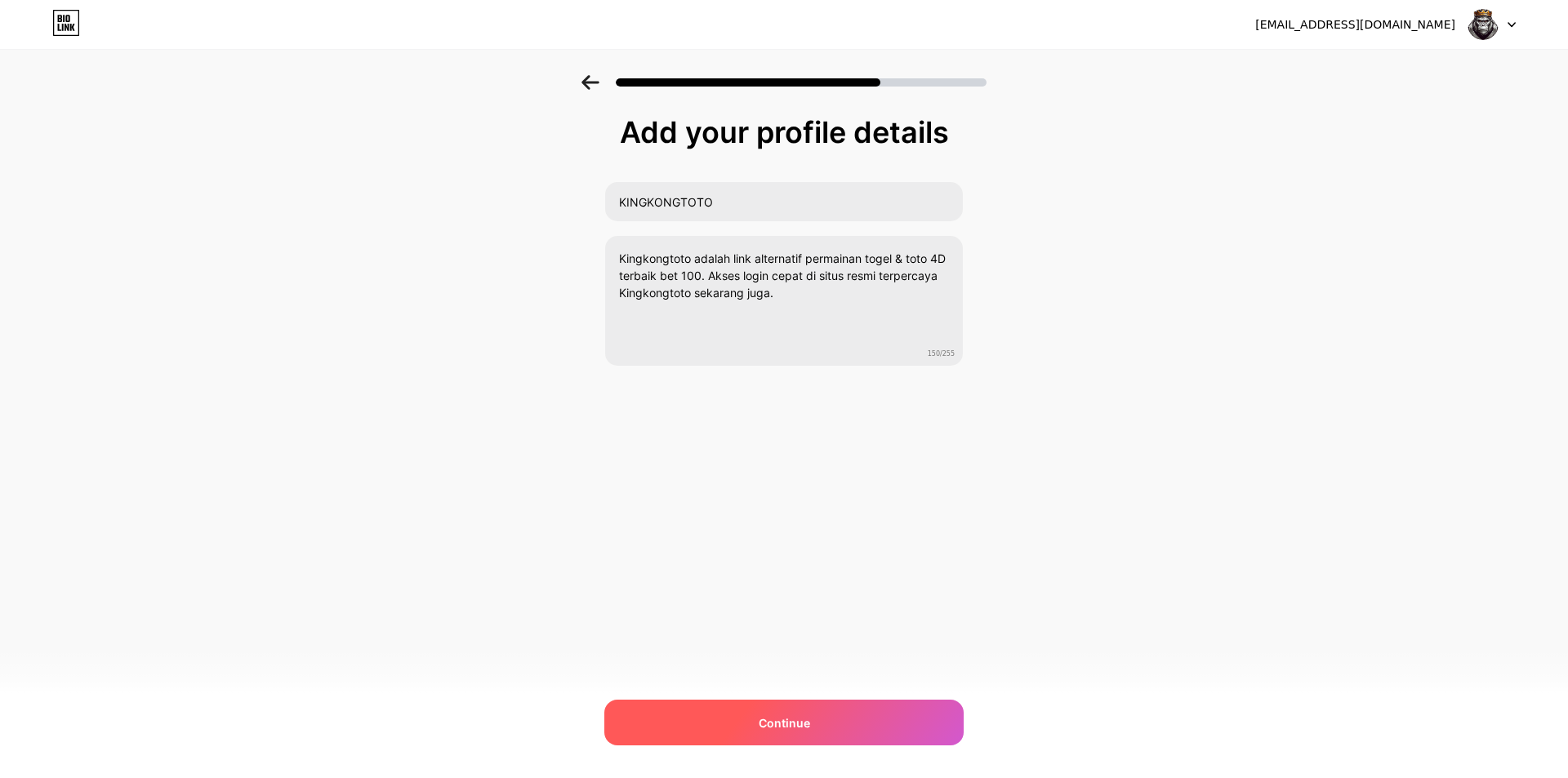
click at [802, 717] on span "Continue" at bounding box center [784, 723] width 52 height 17
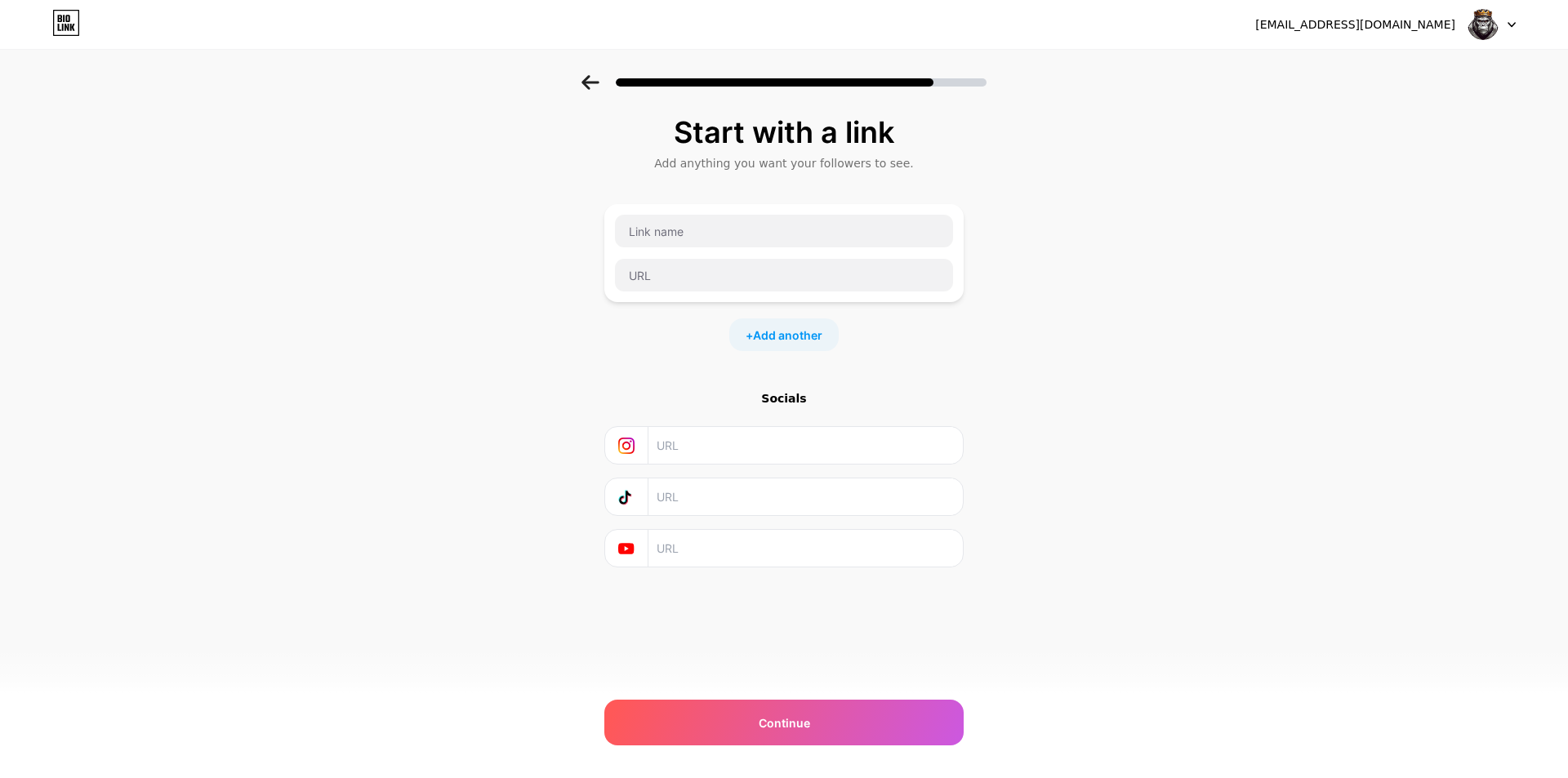
click at [742, 445] on input "text" at bounding box center [804, 445] width 296 height 37
click at [721, 440] on input "text" at bounding box center [804, 445] width 296 height 37
click at [732, 526] on div "Socials" at bounding box center [784, 479] width 359 height 177
click at [719, 217] on input "text" at bounding box center [784, 231] width 338 height 33
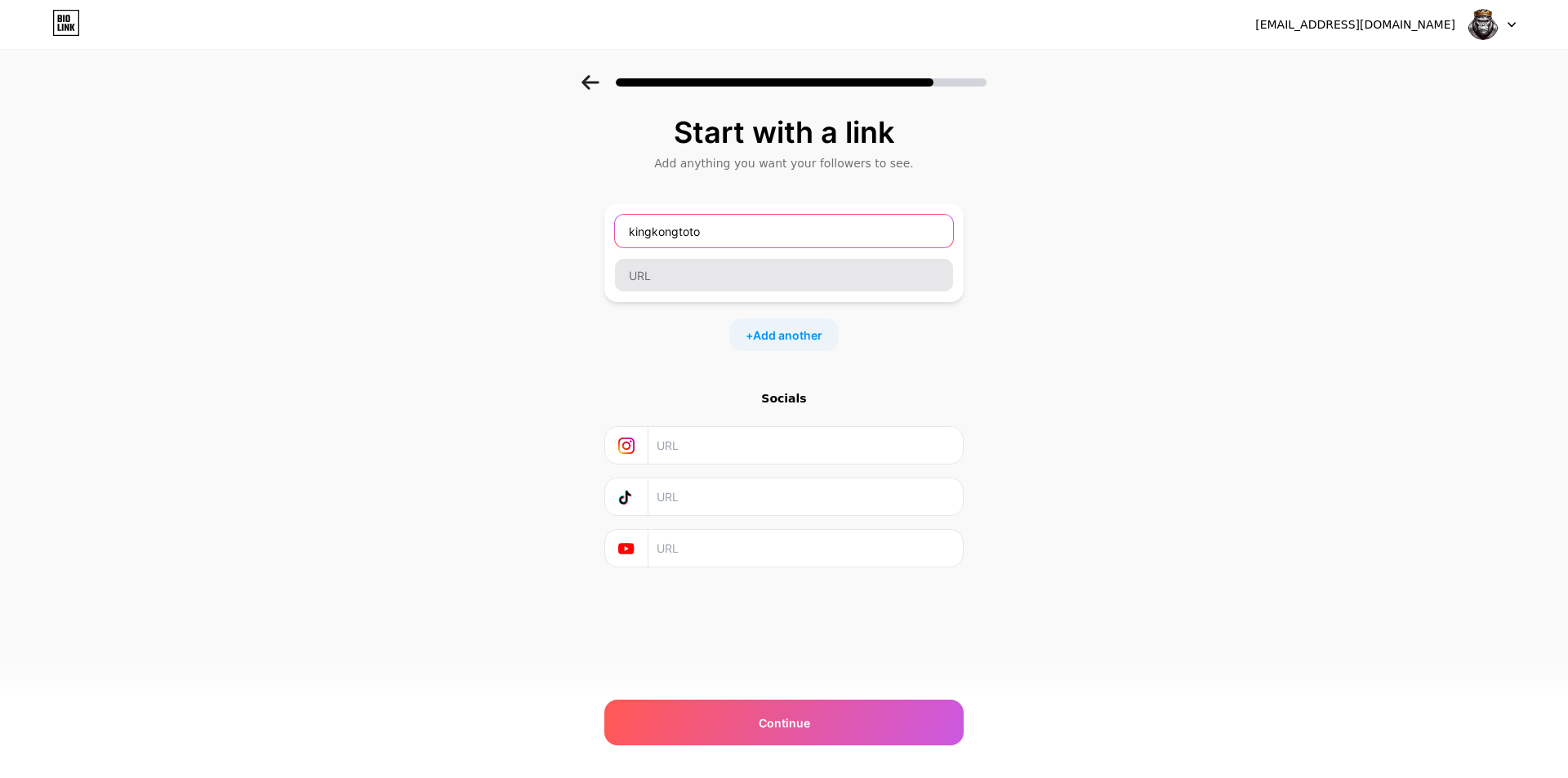
type input "kingkongtoto"
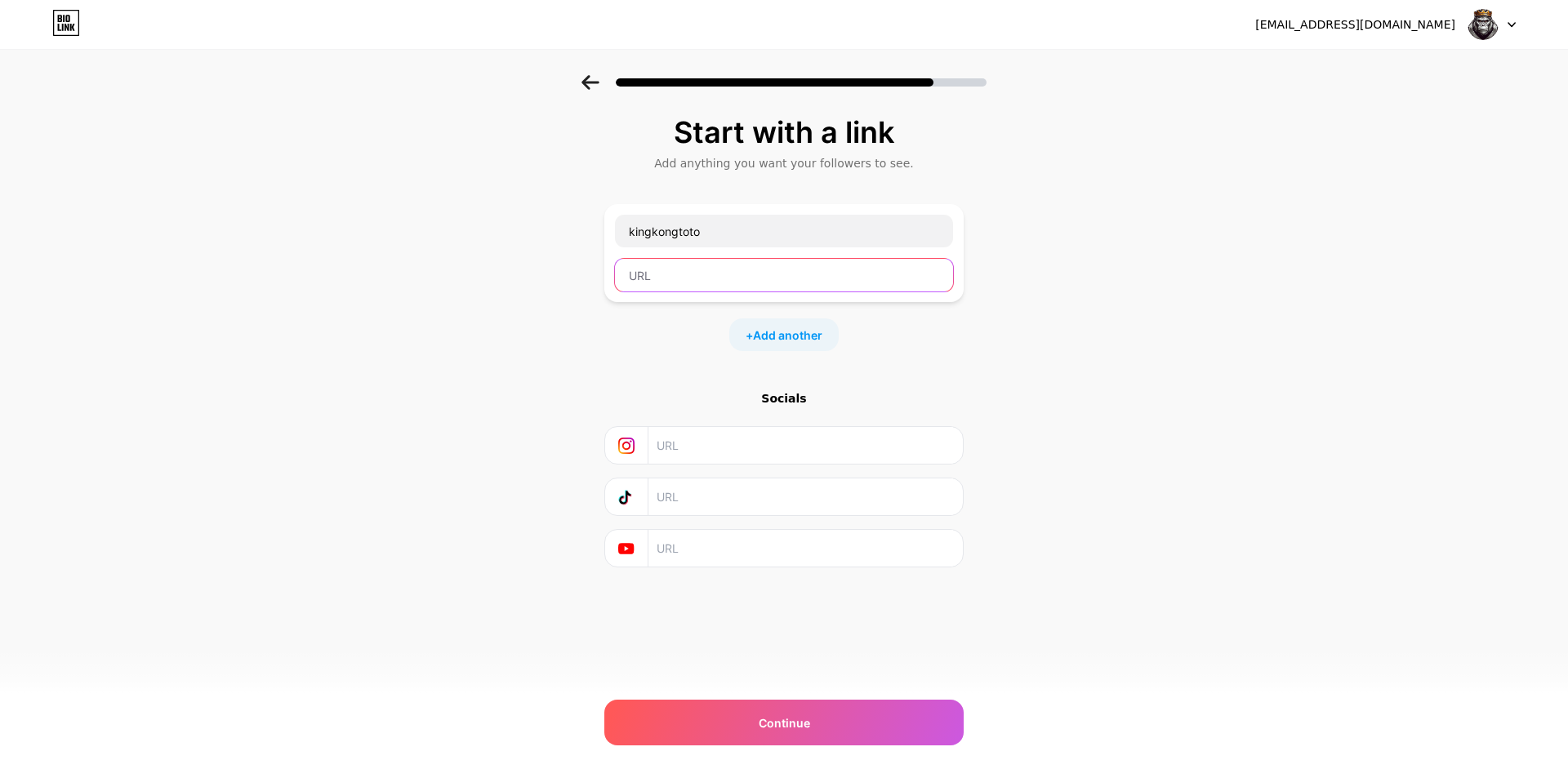
drag, startPoint x: 751, startPoint y: 261, endPoint x: 751, endPoint y: 276, distance: 15.0
click at [751, 262] on input "text" at bounding box center [784, 275] width 338 height 33
click at [751, 276] on input "text" at bounding box center [784, 275] width 338 height 33
click at [662, 283] on input "https:kingkongtoto" at bounding box center [784, 275] width 338 height 33
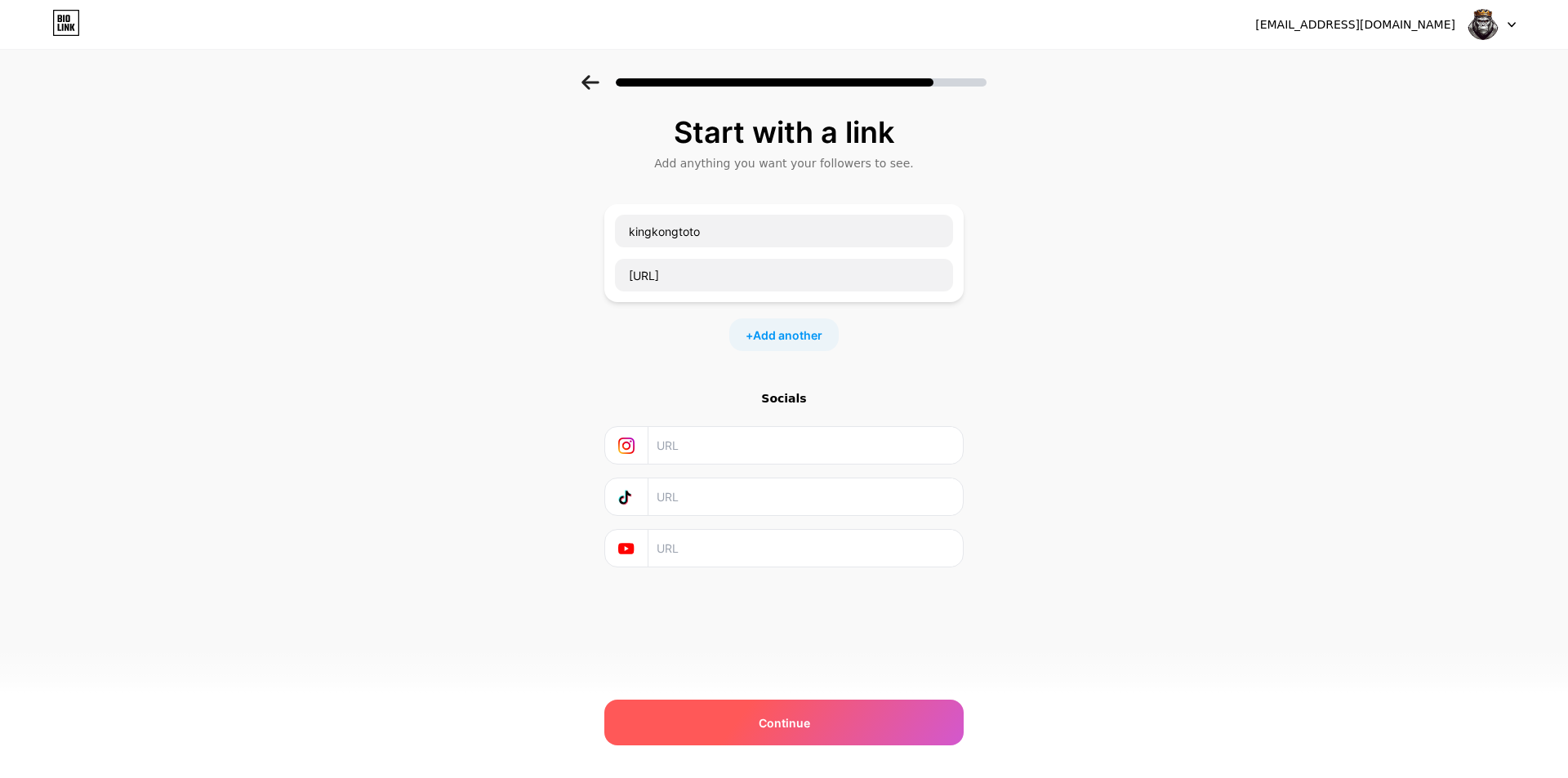
click at [835, 725] on div "Continue" at bounding box center [784, 722] width 359 height 46
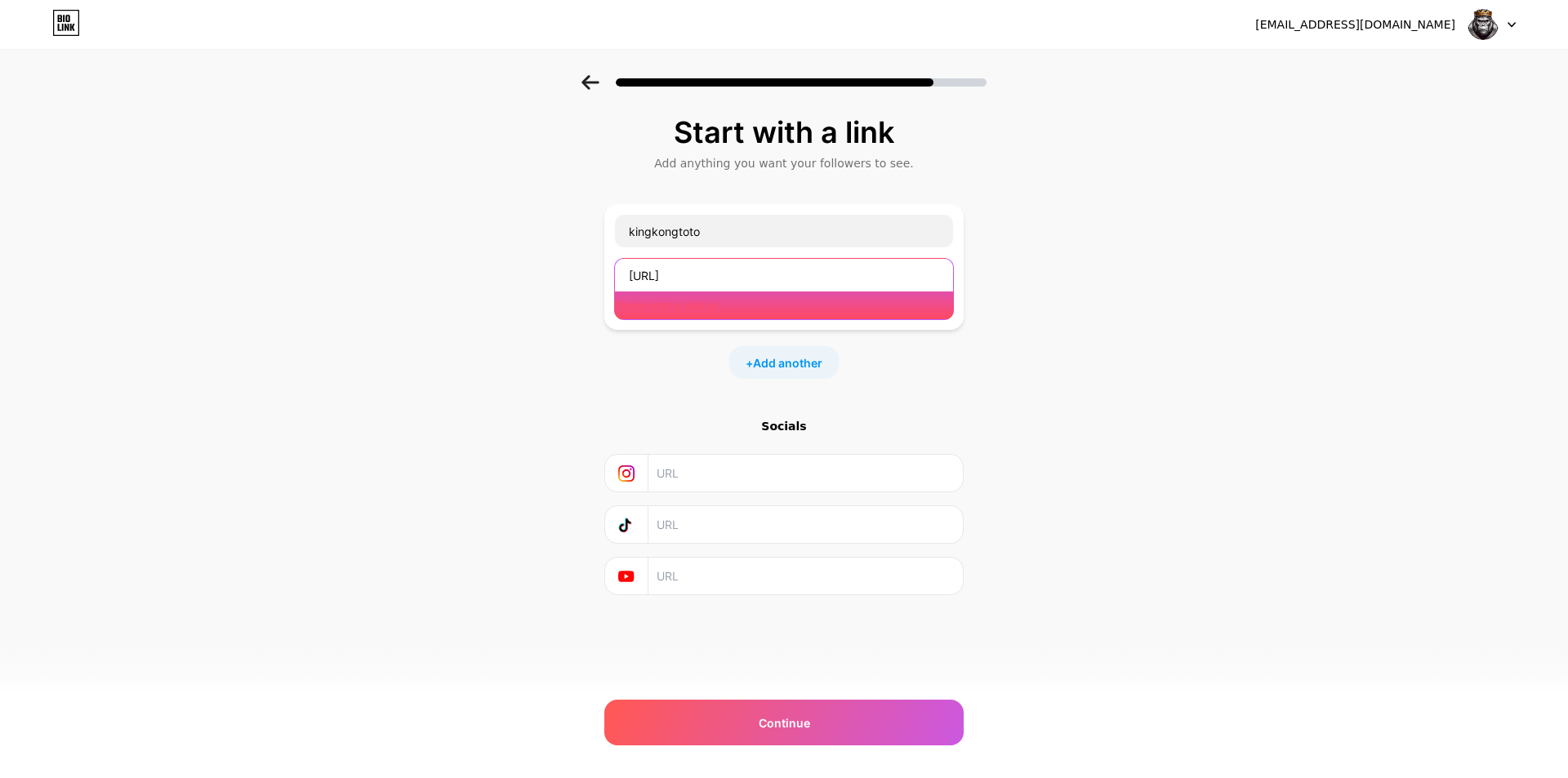
click at [809, 274] on input "https://kingkongtoto" at bounding box center [784, 275] width 338 height 33
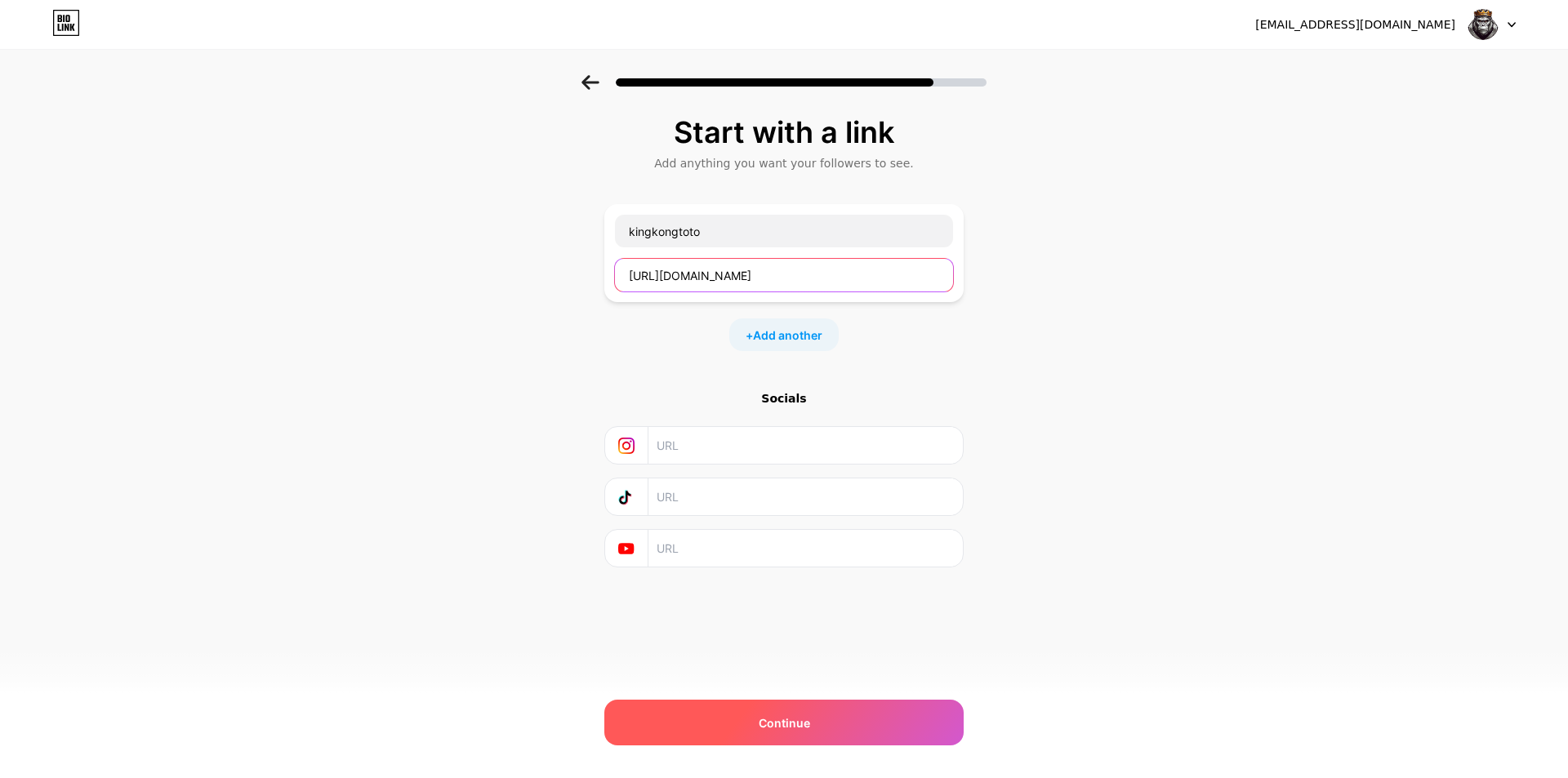
type input "https://kingkongtoto.com"
click at [864, 719] on div "Continue" at bounding box center [784, 722] width 359 height 46
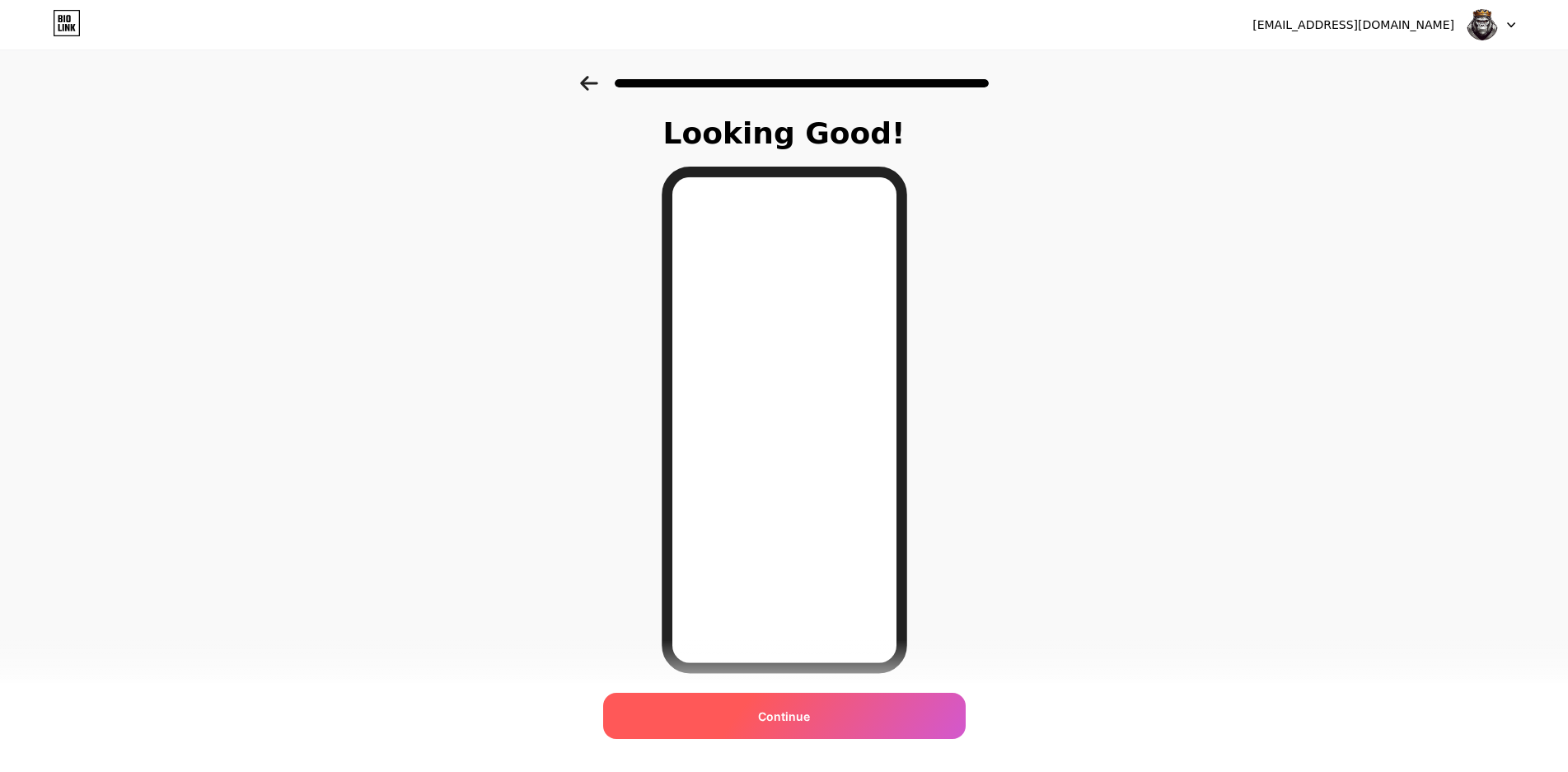
click at [796, 712] on span "Continue" at bounding box center [784, 716] width 52 height 17
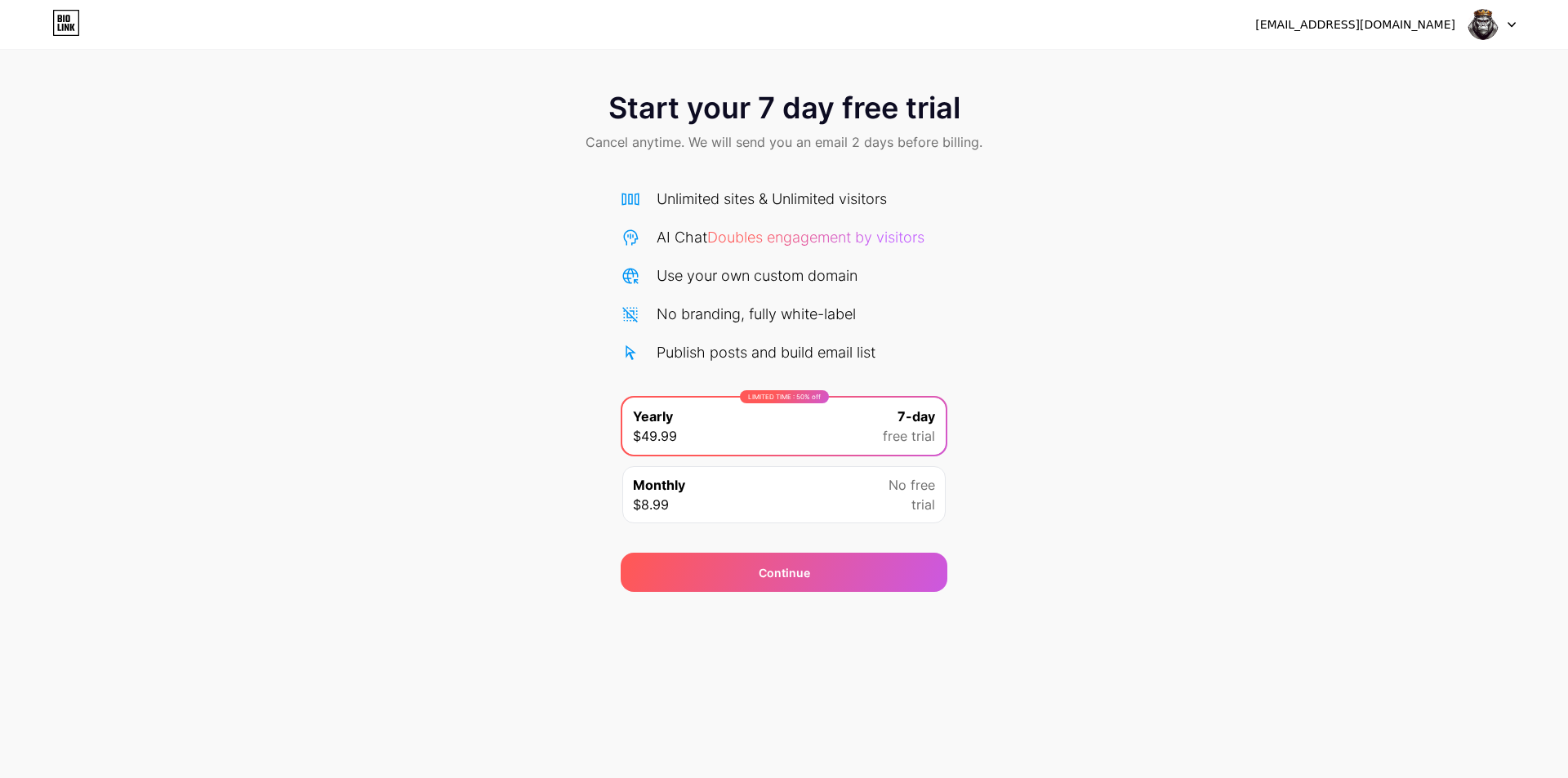
click at [1508, 22] on icon at bounding box center [1511, 25] width 8 height 6
click at [1395, 23] on div "[EMAIL_ADDRESS][DOMAIN_NAME]" at bounding box center [1355, 25] width 200 height 17
click at [1467, 21] on div "[EMAIL_ADDRESS][DOMAIN_NAME]" at bounding box center [1385, 24] width 260 height 29
click at [1490, 20] on img at bounding box center [1482, 25] width 31 height 31
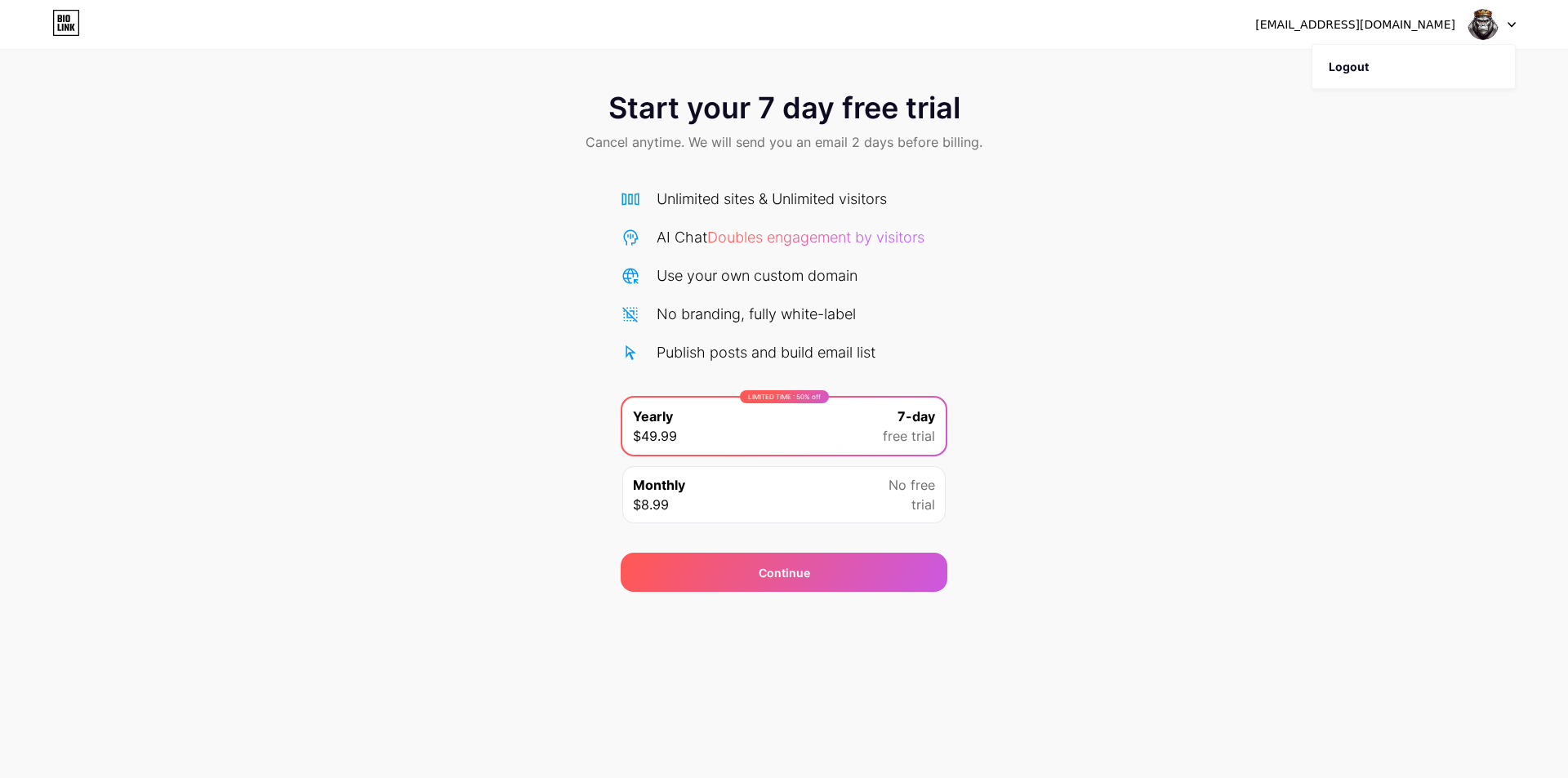
click at [71, 17] on icon at bounding box center [65, 23] width 27 height 26
click at [785, 571] on div "Continue" at bounding box center [784, 573] width 52 height 17
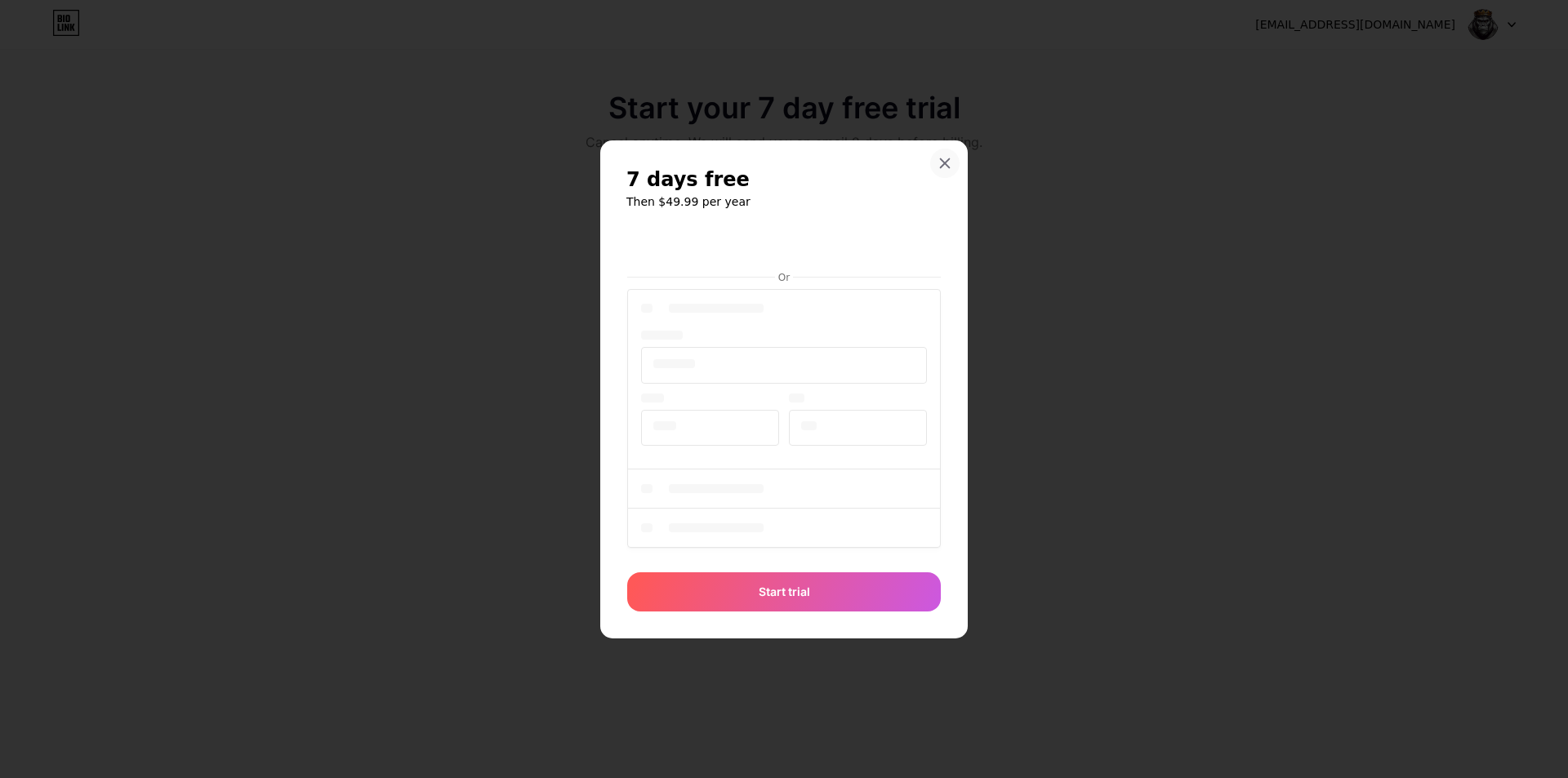
click at [947, 161] on div "7 days free Then $49.99 per year Or Start trial" at bounding box center [784, 389] width 368 height 498
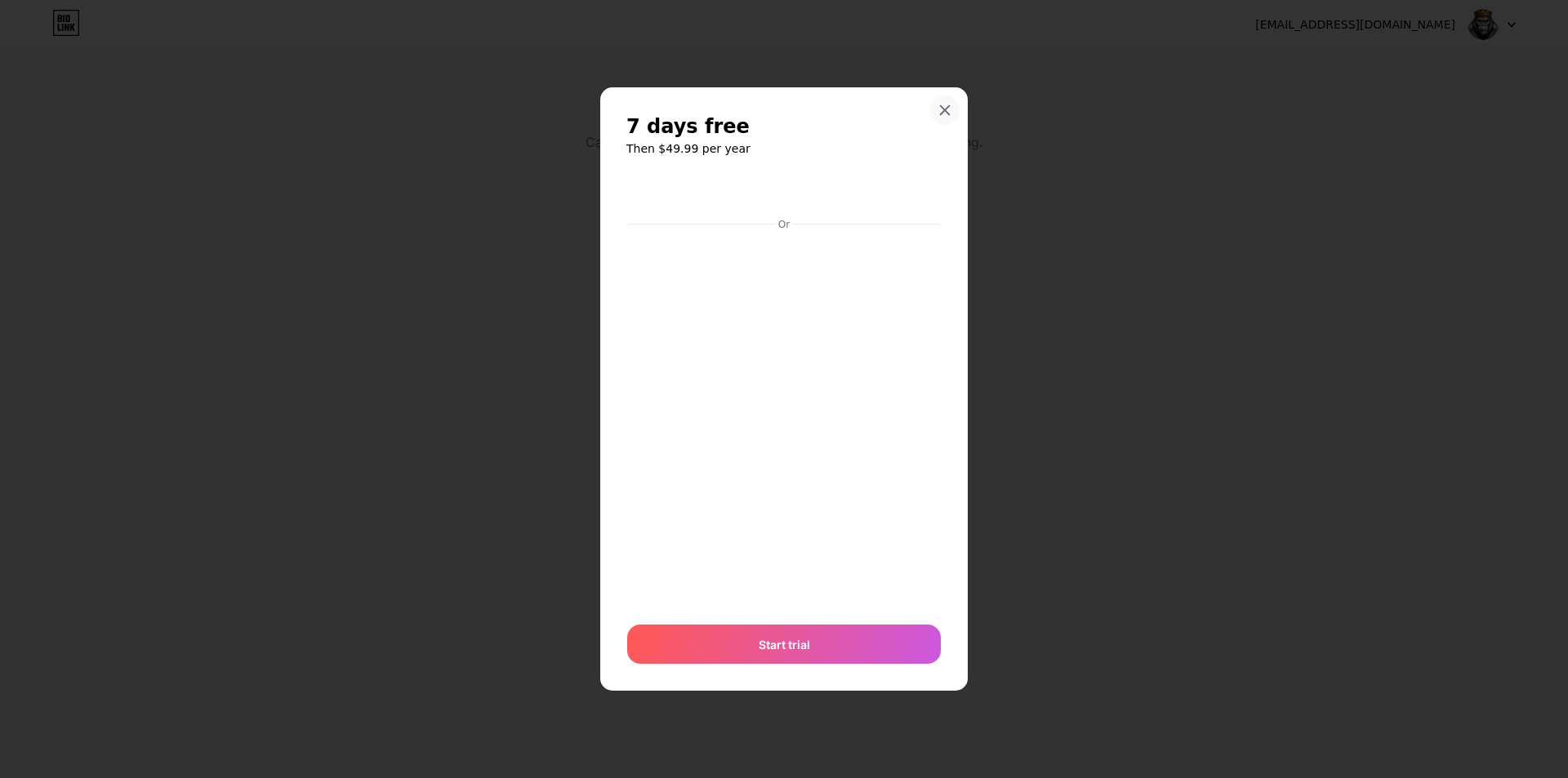
click at [938, 94] on div "7 days free Then $49.99 per year Or Start trial" at bounding box center [784, 389] width 368 height 604
click at [941, 112] on icon at bounding box center [945, 110] width 13 height 13
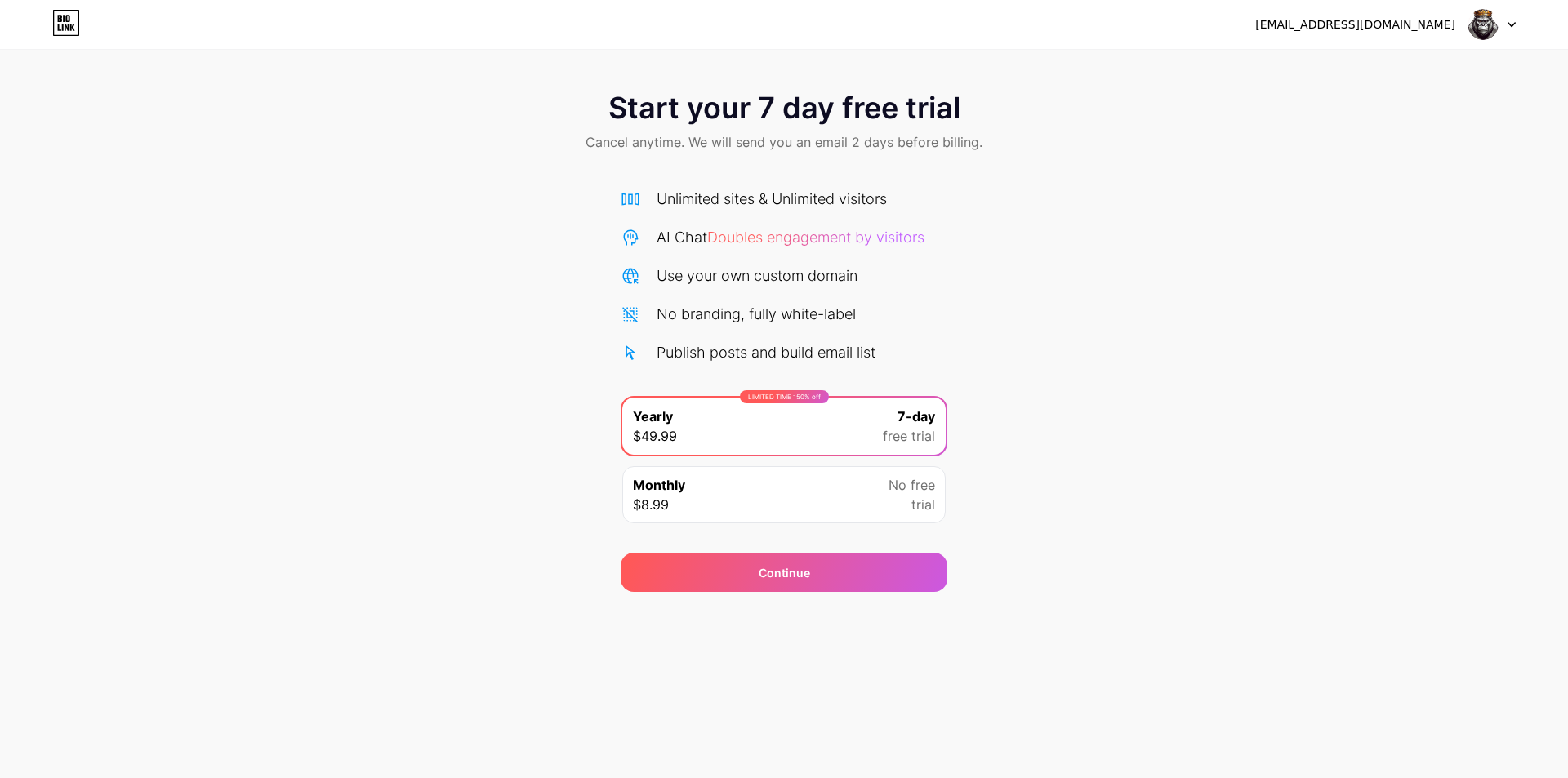
click at [688, 495] on div "Monthly $8.99 No free trial" at bounding box center [784, 495] width 323 height 58
click at [57, 21] on icon at bounding box center [65, 23] width 27 height 26
click at [757, 479] on div "Monthly $8.99 No free trial" at bounding box center [784, 495] width 323 height 58
click at [1371, 26] on div "[EMAIL_ADDRESS][DOMAIN_NAME]" at bounding box center [1355, 25] width 200 height 17
click at [1511, 21] on div at bounding box center [1492, 24] width 47 height 29
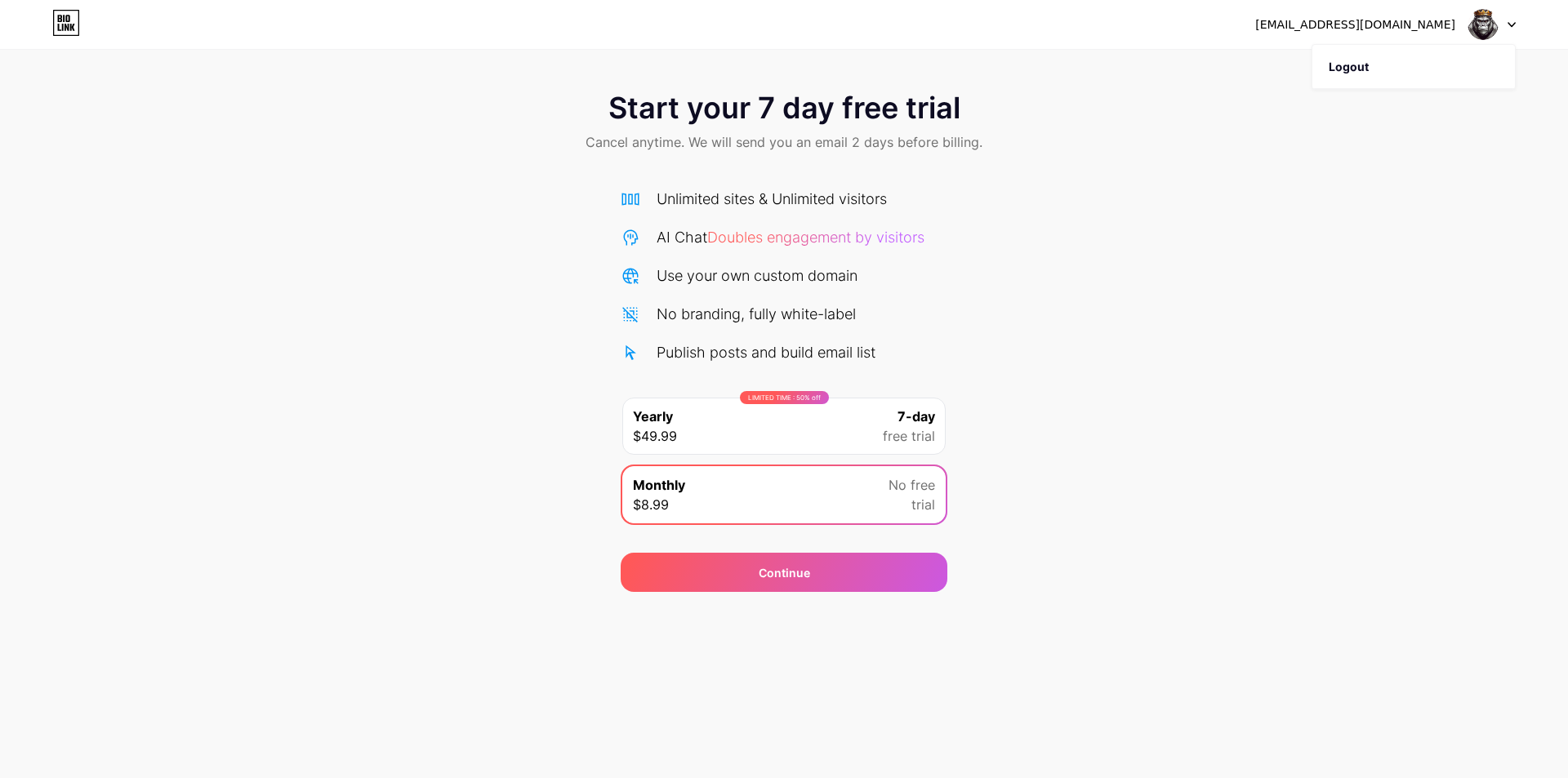
click at [1358, 181] on div "Start your 7 day free trial Cancel anytime. We will send you an email 2 days be…" at bounding box center [784, 334] width 1568 height 517
click at [792, 244] on span "Doubles engagement by visitors" at bounding box center [816, 238] width 217 height 17
click at [812, 151] on span "Cancel anytime. We will send you an email 2 days before billing." at bounding box center [784, 141] width 397 height 20
click at [781, 493] on div "Monthly $8.99 No free trial" at bounding box center [784, 495] width 323 height 58
click at [790, 430] on div "LIMITED TIME : 50% off Yearly $49.99 7-day free trial" at bounding box center [784, 426] width 323 height 58
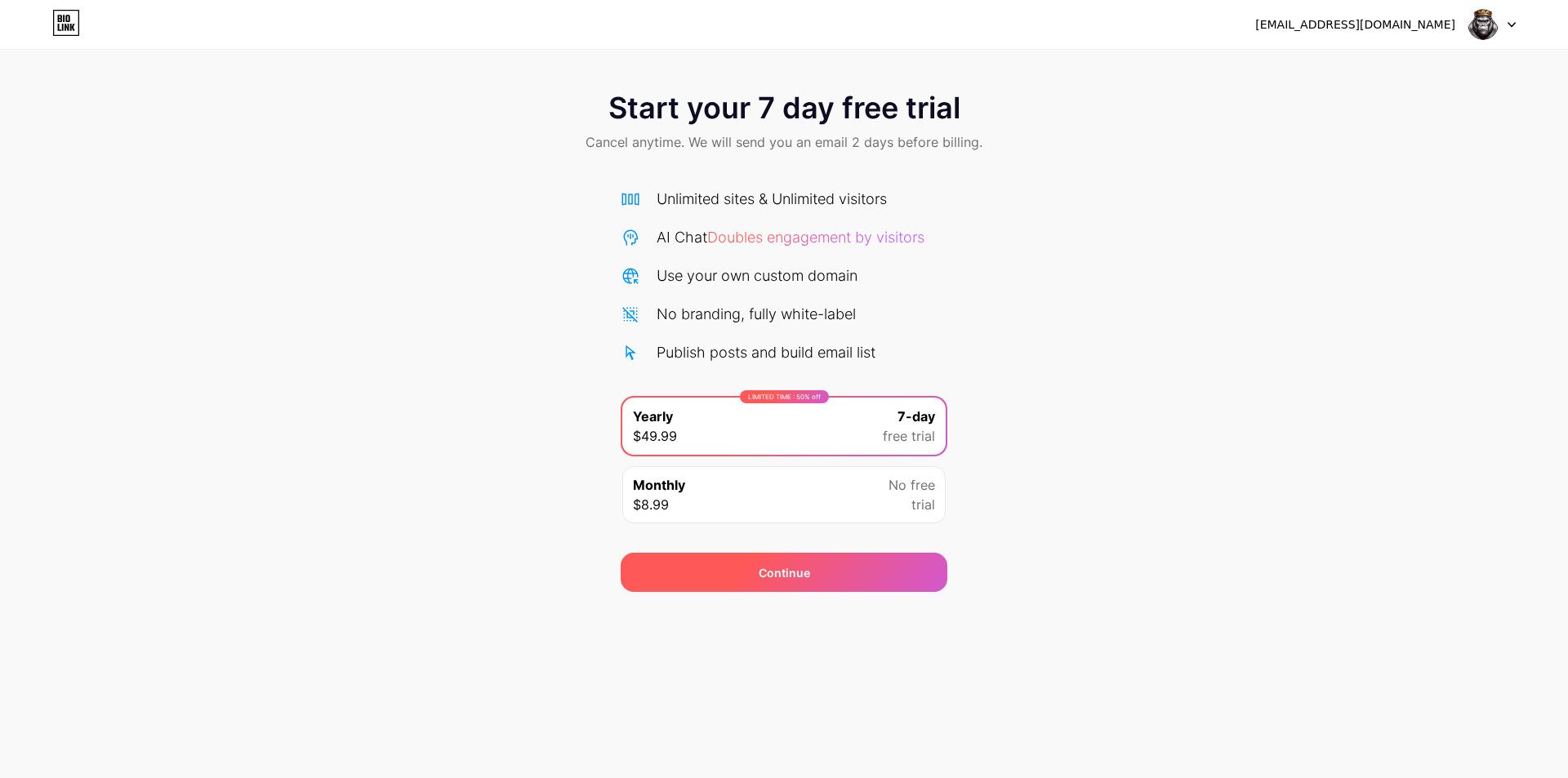
click at [806, 577] on div "Continue" at bounding box center [784, 573] width 52 height 17
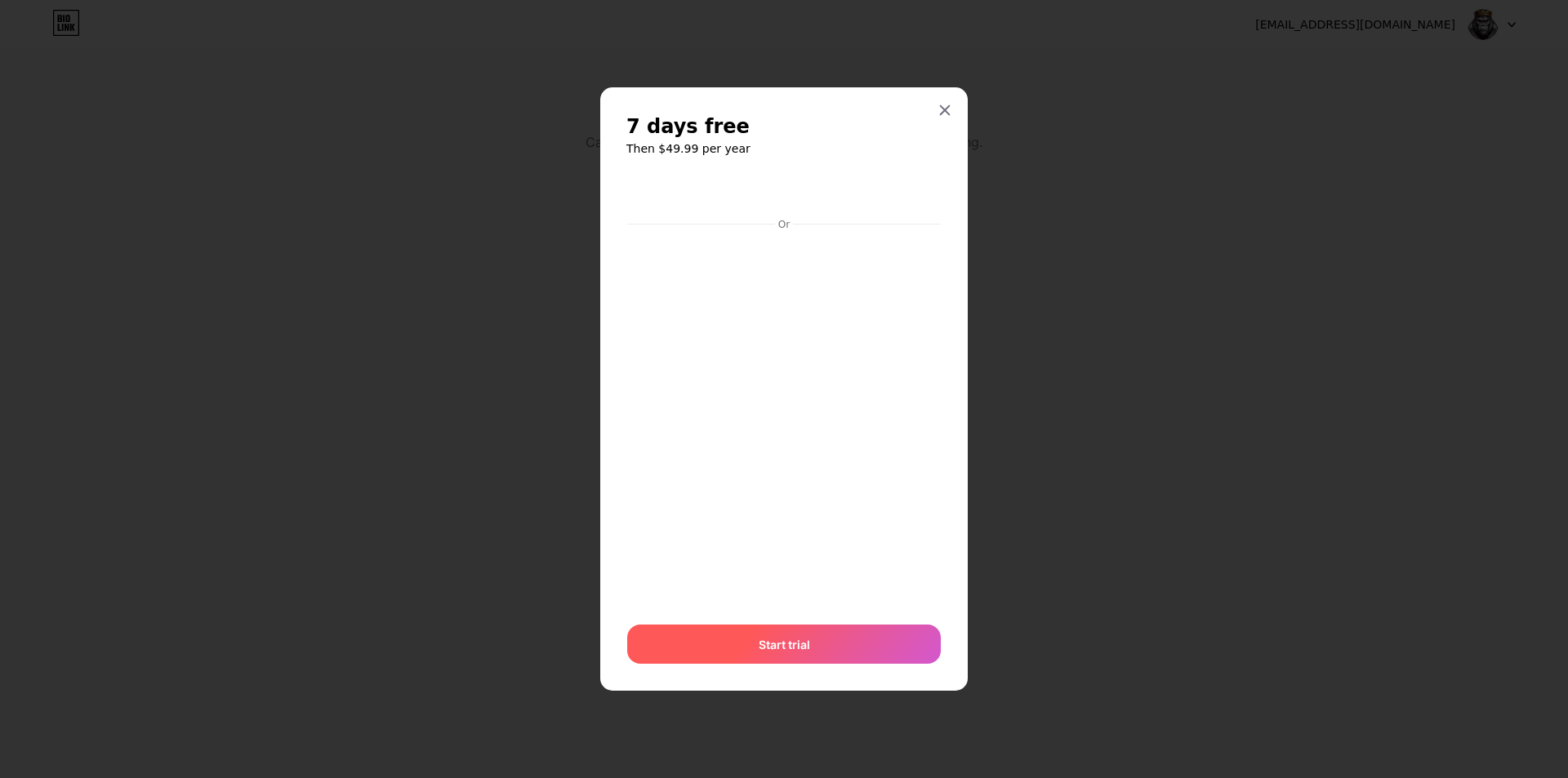
click at [801, 643] on span "Start trial" at bounding box center [784, 645] width 52 height 17
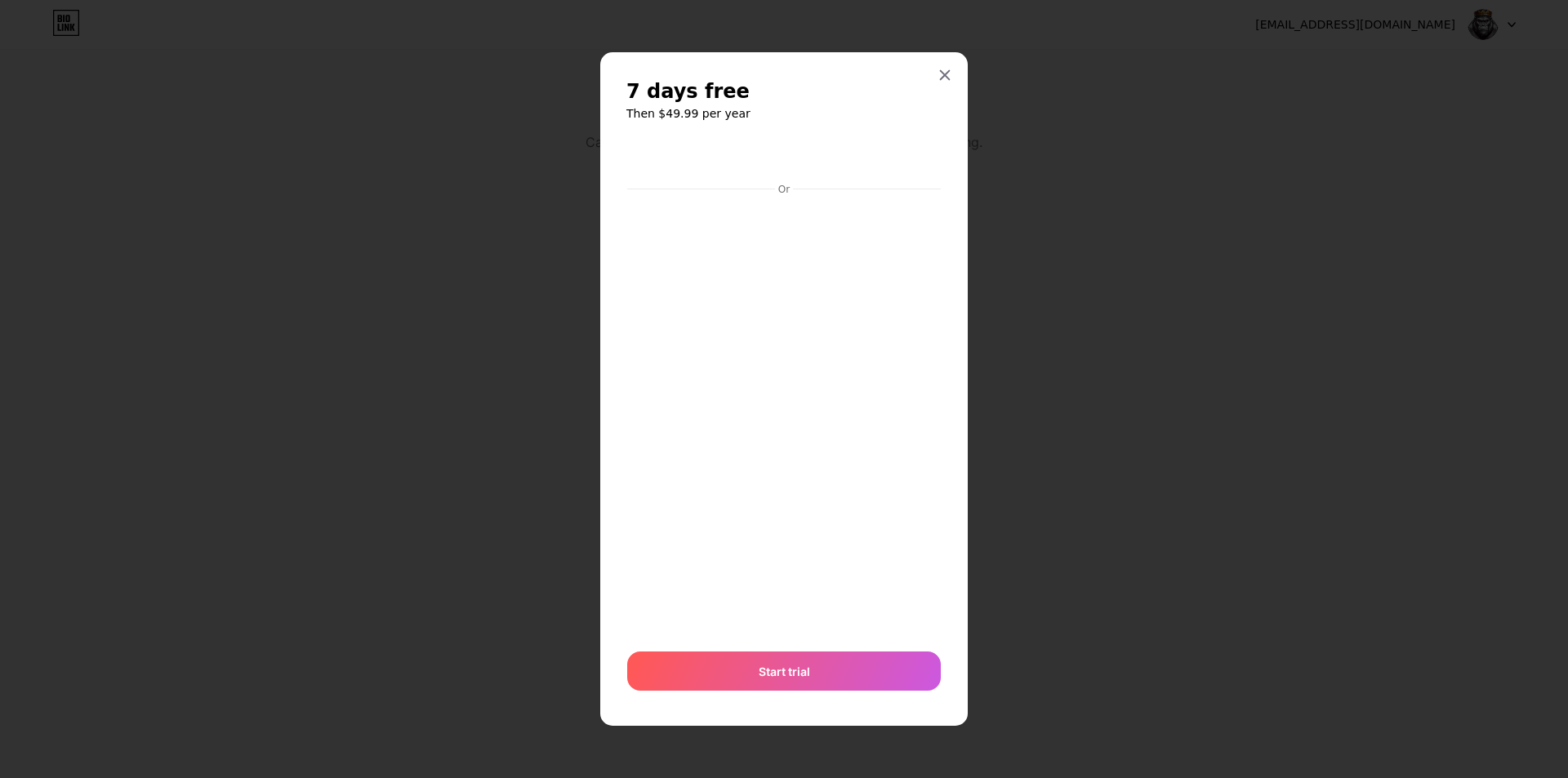
click at [799, 645] on div "Or Start trial" at bounding box center [784, 419] width 315 height 563
click at [794, 676] on span "Start trial" at bounding box center [784, 671] width 52 height 17
click at [950, 73] on icon at bounding box center [945, 75] width 13 height 13
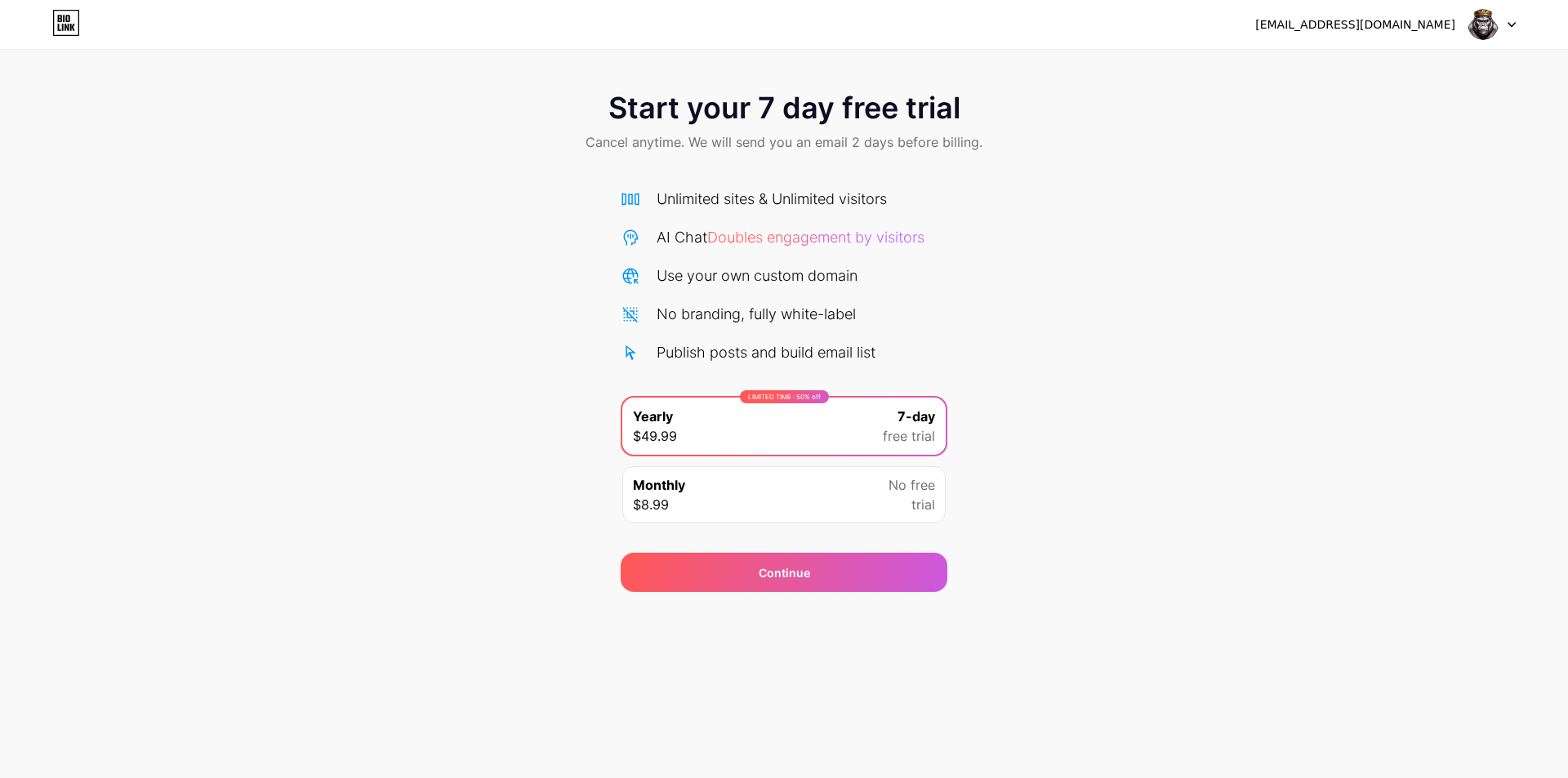
click at [54, 27] on icon at bounding box center [66, 23] width 25 height 25
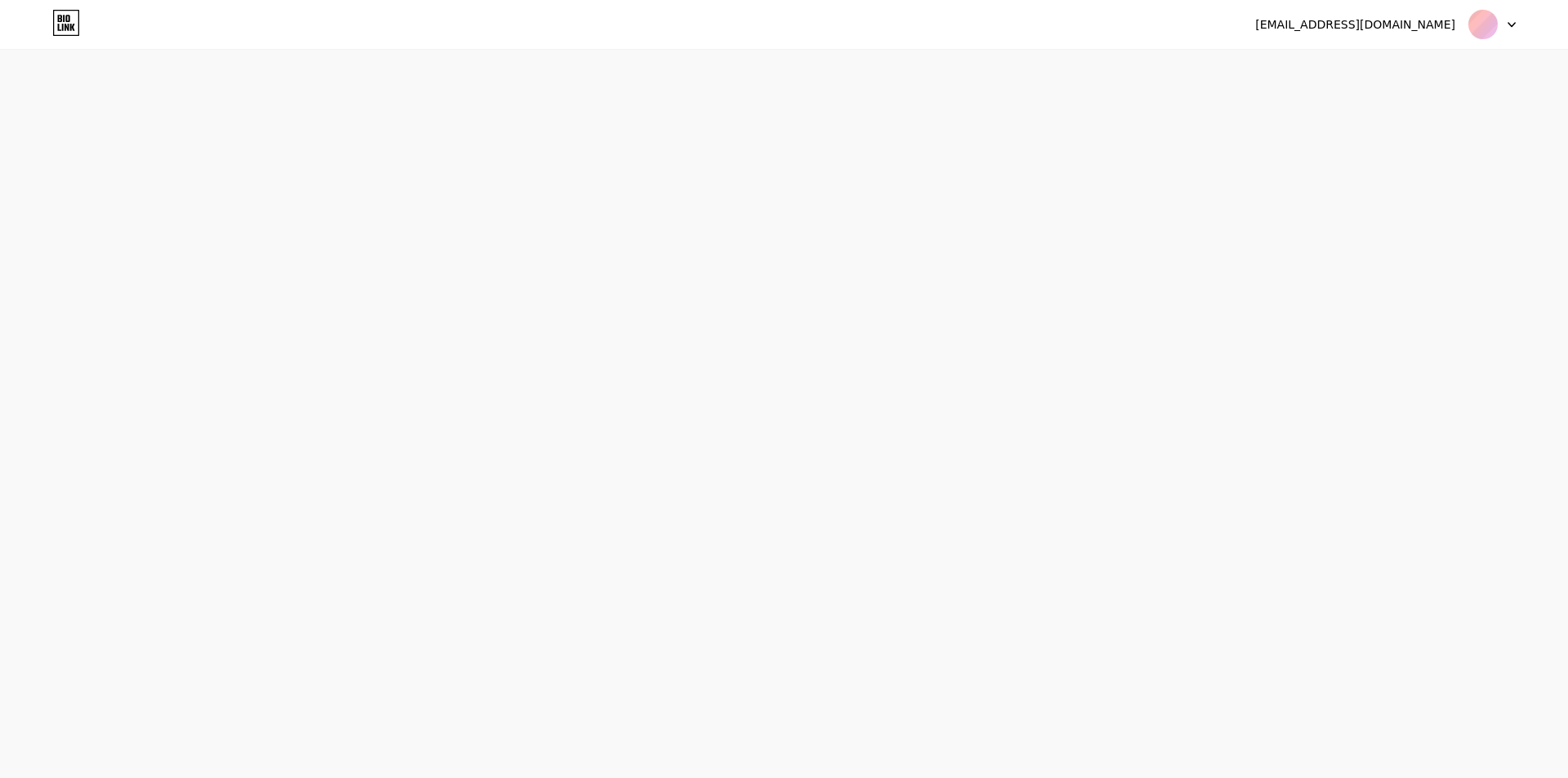
click at [1515, 28] on div at bounding box center [1492, 24] width 47 height 29
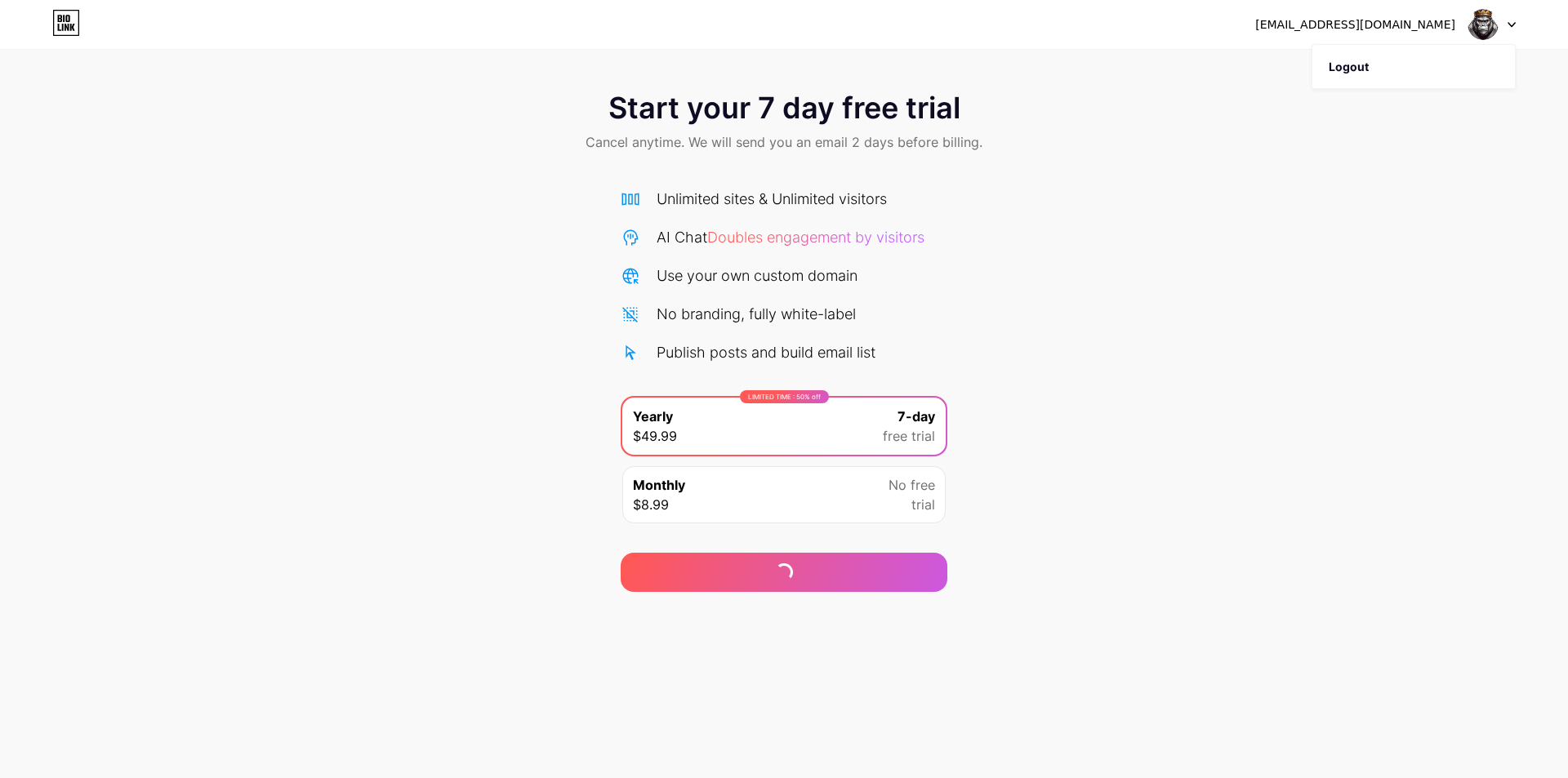
click at [337, 165] on div "Start your 7 day free trial Cancel anytime. We will send you an email 2 days be…" at bounding box center [784, 124] width 1568 height 96
click at [65, 26] on icon at bounding box center [66, 27] width 4 height 8
click at [1510, 25] on icon at bounding box center [1511, 25] width 8 height 6
click at [1370, 252] on div "Start your 7 day free trial Cancel anytime. We will send you an email 2 days be…" at bounding box center [784, 334] width 1568 height 517
